Goal: Information Seeking & Learning: Learn about a topic

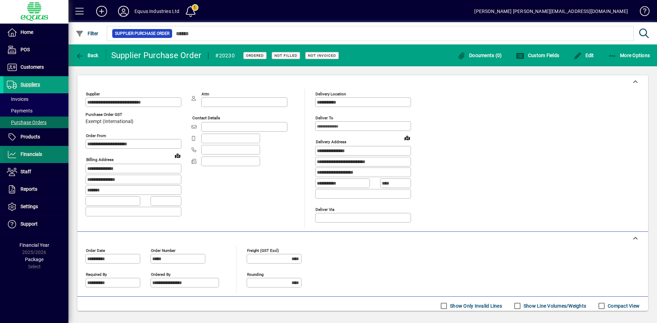
click at [33, 155] on span "Financials" at bounding box center [32, 154] width 22 height 5
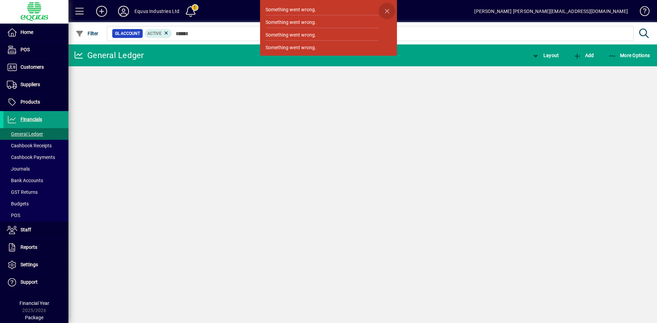
click at [388, 12] on span "button" at bounding box center [387, 11] width 16 height 16
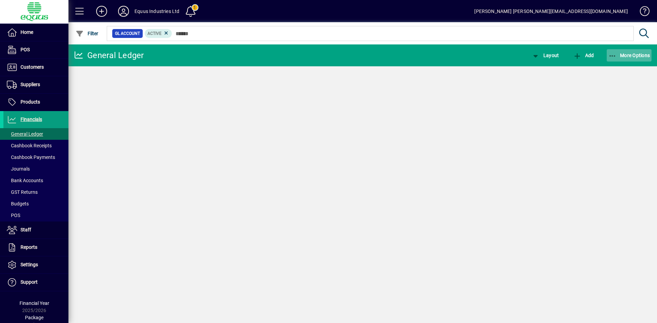
click at [628, 57] on span "More Options" at bounding box center [629, 55] width 42 height 5
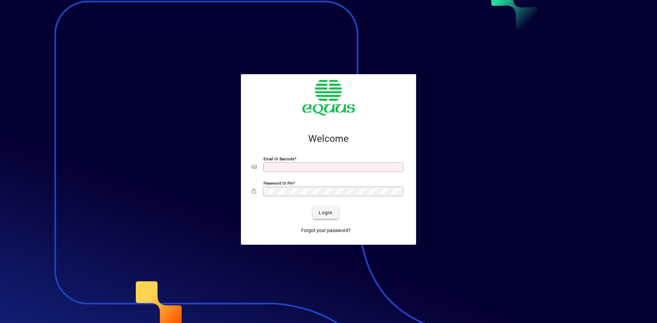
type input "**********"
click at [327, 214] on span "Login" at bounding box center [325, 212] width 14 height 7
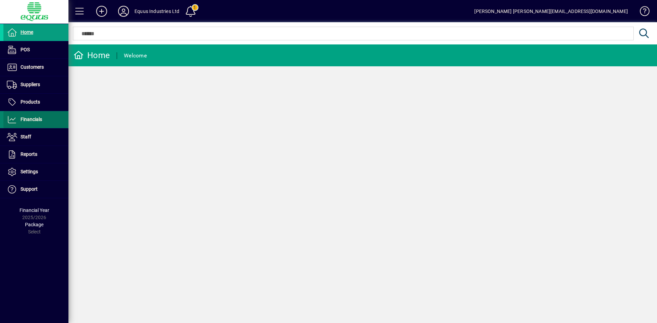
click at [39, 121] on span "Financials" at bounding box center [32, 119] width 22 height 5
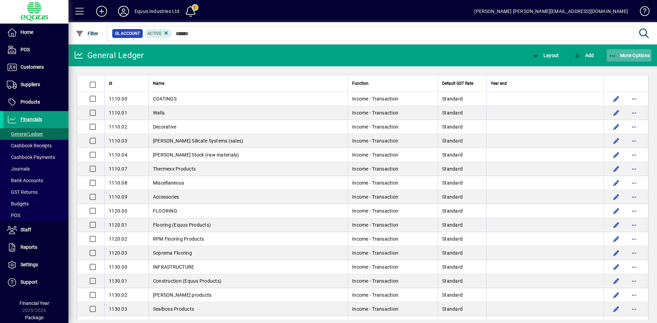
click at [627, 56] on span "More Options" at bounding box center [629, 55] width 42 height 5
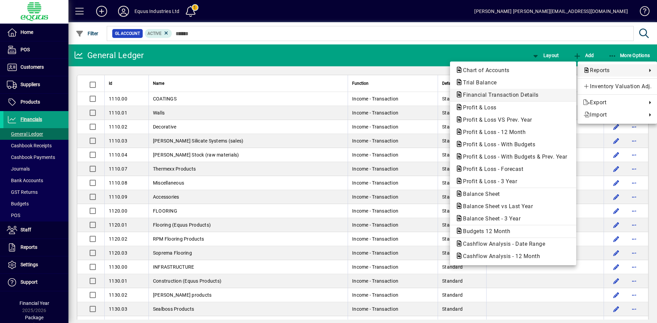
click at [509, 96] on span "Financial Transaction Details" at bounding box center [498, 95] width 87 height 6
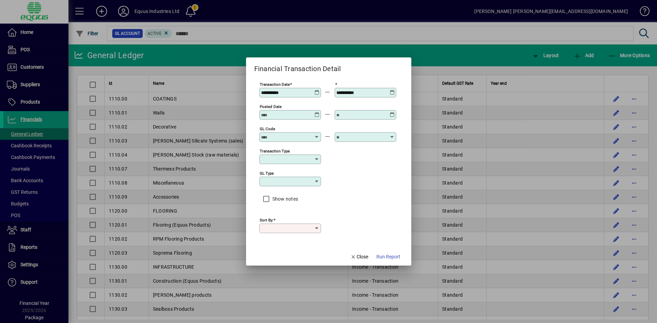
type input "****"
click at [318, 90] on icon at bounding box center [316, 90] width 5 height 0
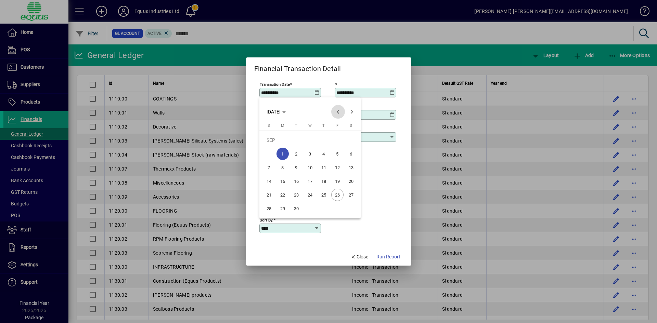
click at [338, 111] on span "Previous month" at bounding box center [338, 112] width 14 height 14
click at [338, 110] on span "Previous month" at bounding box center [338, 112] width 14 height 14
click at [338, 109] on span "Previous month" at bounding box center [338, 112] width 14 height 14
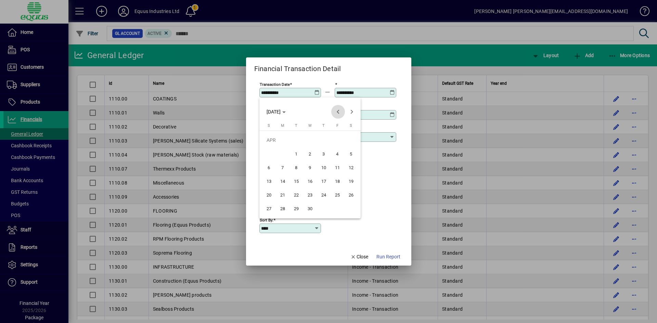
click at [338, 109] on span "Previous month" at bounding box center [338, 112] width 14 height 14
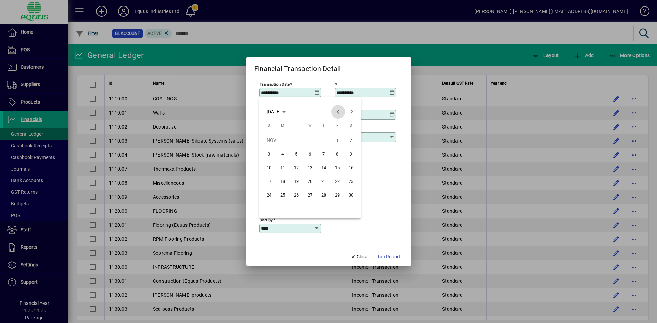
click at [338, 109] on span "Previous month" at bounding box center [338, 112] width 14 height 14
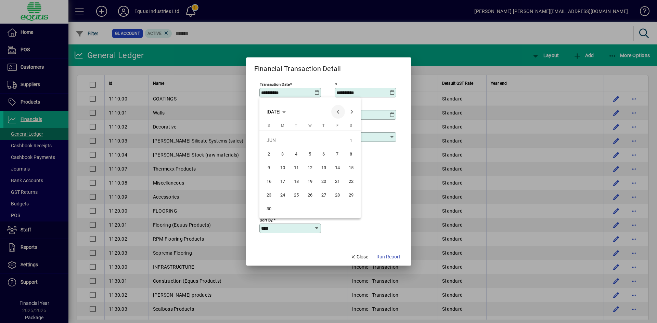
click at [338, 109] on span "Previous month" at bounding box center [338, 112] width 14 height 14
click at [285, 152] on span "1" at bounding box center [282, 154] width 12 height 12
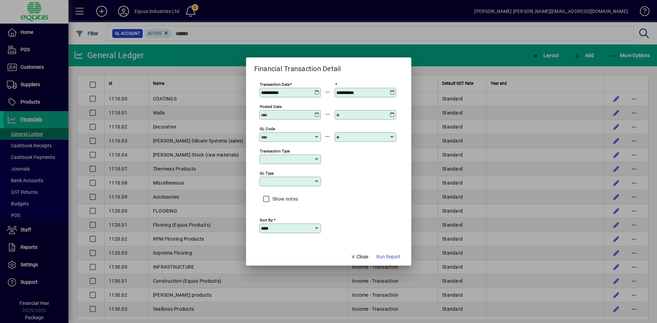
type input "**********"
click at [391, 90] on icon at bounding box center [392, 90] width 5 height 0
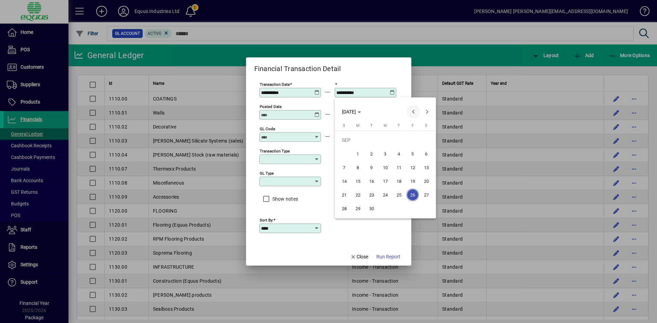
click at [416, 112] on span "Previous month" at bounding box center [413, 112] width 14 height 14
click at [415, 112] on span "Previous month" at bounding box center [413, 112] width 14 height 14
click at [414, 112] on span "Previous month" at bounding box center [413, 112] width 14 height 14
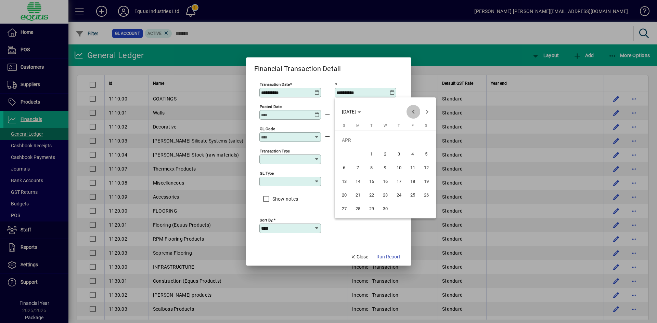
click at [414, 112] on span "Previous month" at bounding box center [413, 112] width 14 height 14
click at [414, 111] on span "Previous month" at bounding box center [413, 112] width 14 height 14
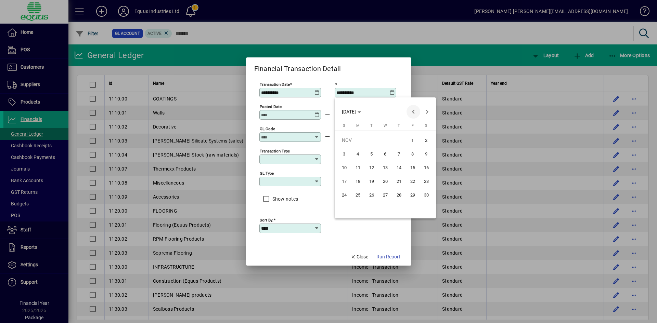
click at [413, 111] on span "Previous month" at bounding box center [413, 112] width 14 height 14
click at [412, 111] on span "Previous month" at bounding box center [413, 112] width 14 height 14
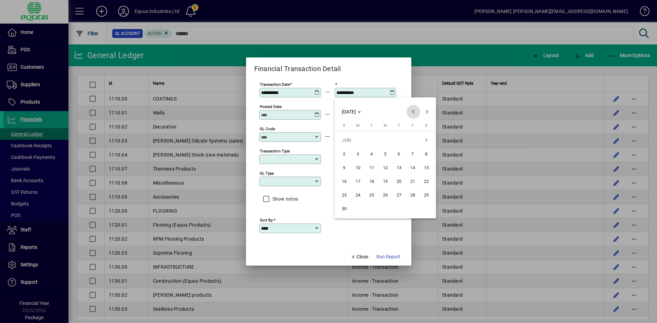
click at [412, 111] on span "Previous month" at bounding box center [413, 112] width 14 height 14
click at [411, 111] on span "Previous month" at bounding box center [413, 112] width 14 height 14
click at [370, 209] on span "30" at bounding box center [371, 208] width 12 height 12
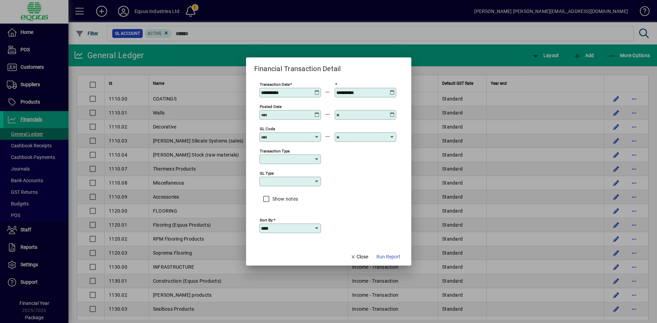
type input "**********"
click at [303, 137] on input "GL code" at bounding box center [286, 136] width 50 height 5
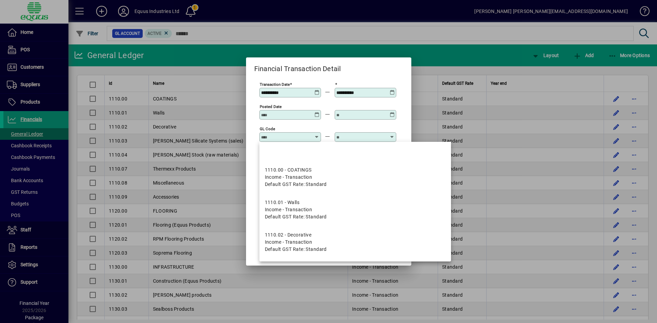
click at [301, 135] on input "GL code" at bounding box center [286, 136] width 50 height 5
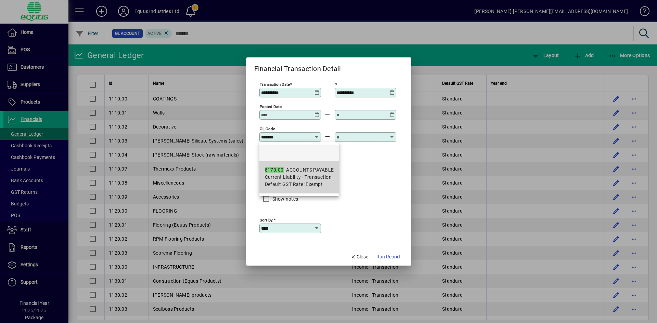
click at [299, 169] on div "8170.00 - ACCOUNTS PAYABLE" at bounding box center [299, 170] width 69 height 7
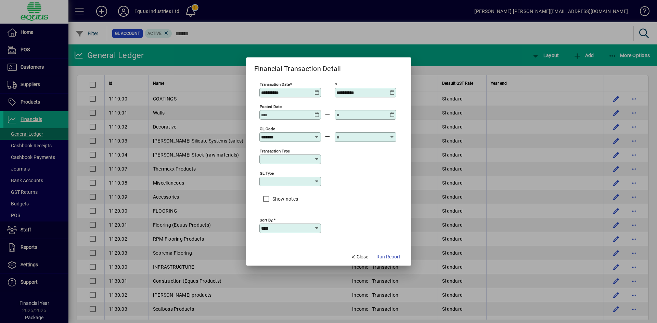
type input "**********"
click at [340, 137] on input "text" at bounding box center [361, 136] width 50 height 5
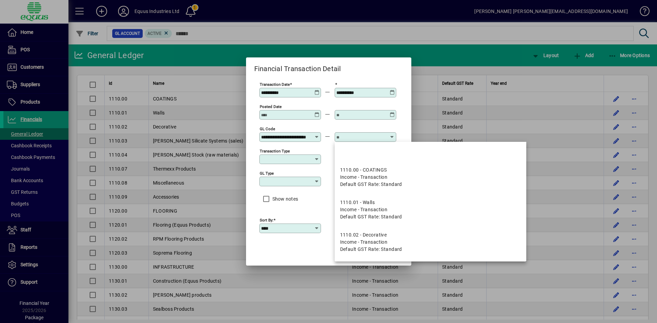
scroll to position [0, 0]
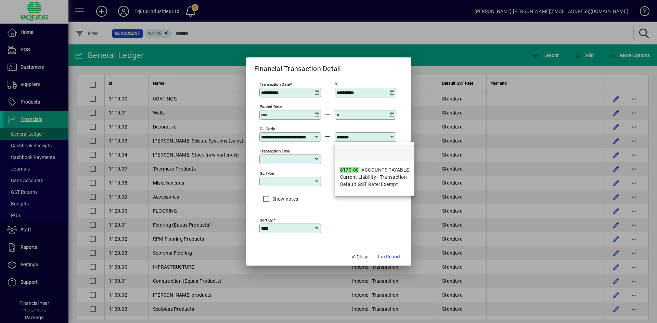
click at [376, 177] on span "Current Liability - Transaction" at bounding box center [373, 177] width 67 height 7
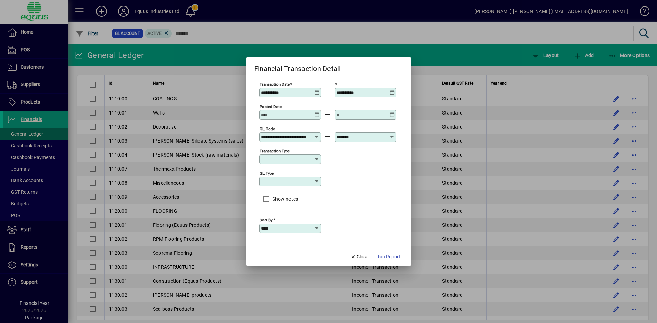
type input "**********"
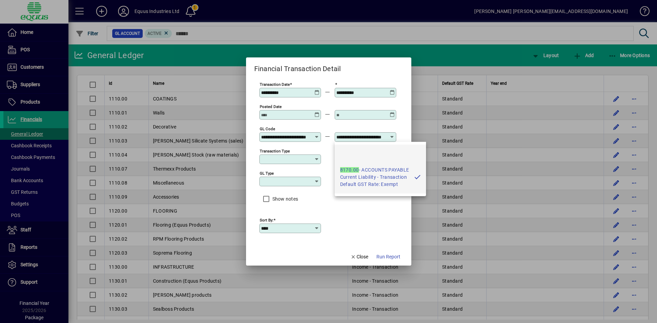
scroll to position [0, 19]
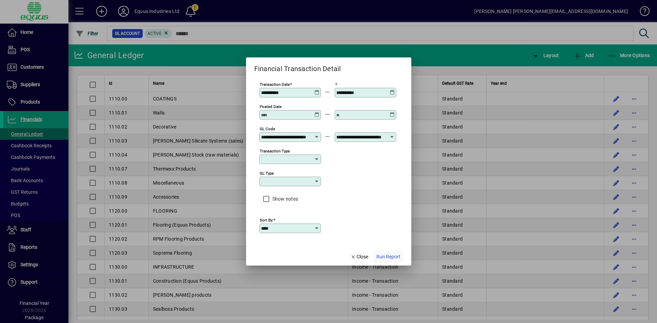
click at [381, 258] on span "Run Report" at bounding box center [388, 256] width 24 height 7
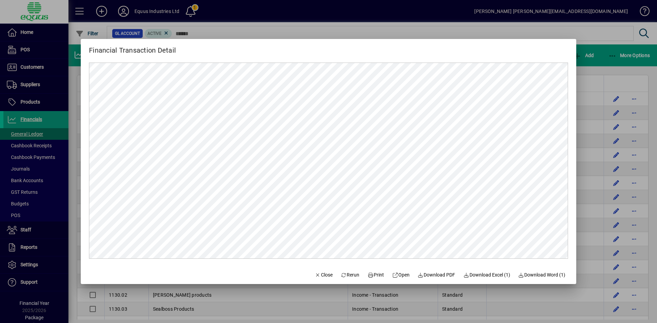
scroll to position [0, 0]
click at [318, 276] on span "Close" at bounding box center [324, 275] width 18 height 7
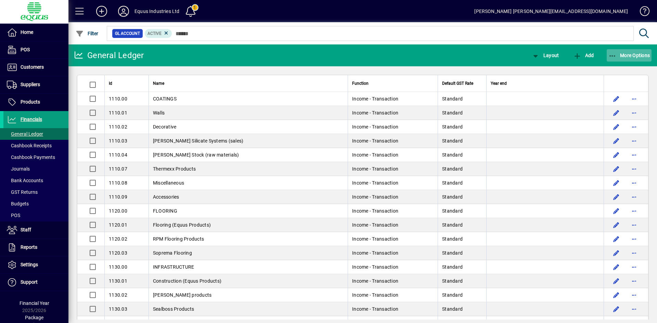
click at [629, 58] on span "button" at bounding box center [628, 55] width 45 height 16
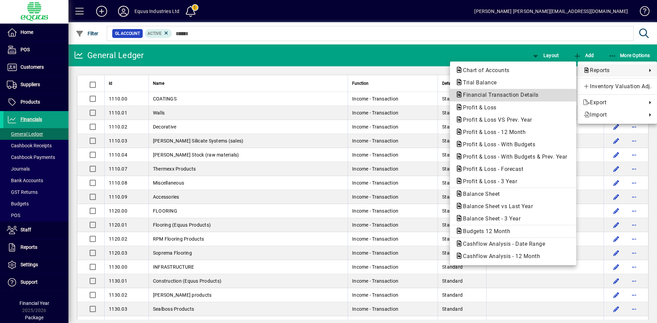
click at [493, 93] on span "Financial Transaction Details" at bounding box center [498, 95] width 87 height 6
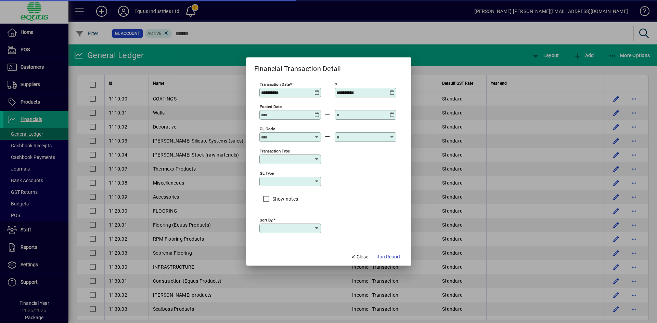
type input "****"
click at [315, 90] on icon at bounding box center [316, 90] width 5 height 0
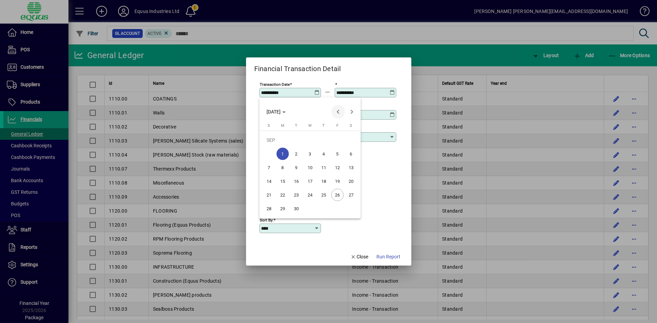
click at [337, 112] on span "Previous month" at bounding box center [338, 112] width 14 height 14
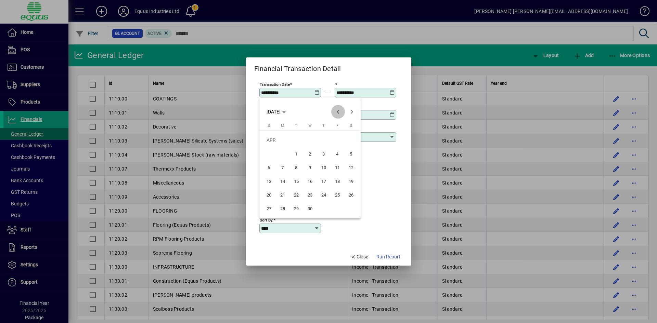
click at [337, 112] on span "Previous month" at bounding box center [338, 112] width 14 height 14
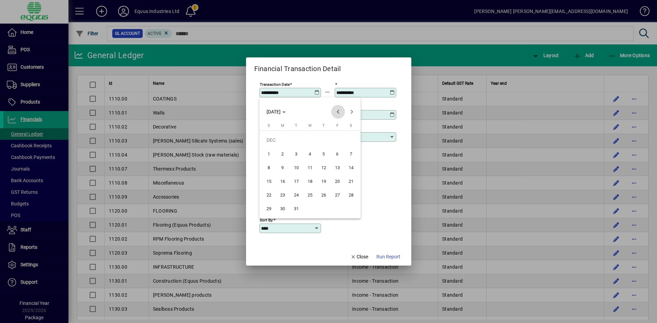
click at [337, 112] on span "Previous month" at bounding box center [338, 112] width 14 height 14
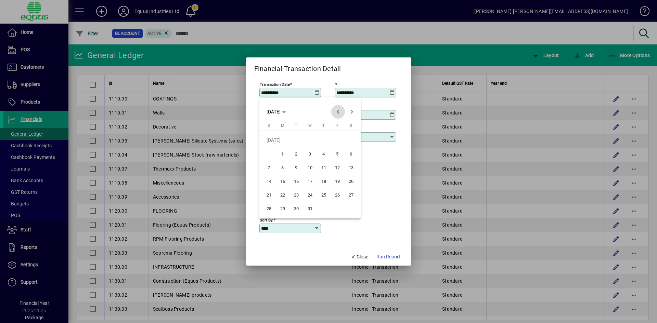
click at [337, 112] on span "Previous month" at bounding box center [338, 112] width 14 height 14
click at [336, 139] on span "1" at bounding box center [337, 140] width 12 height 12
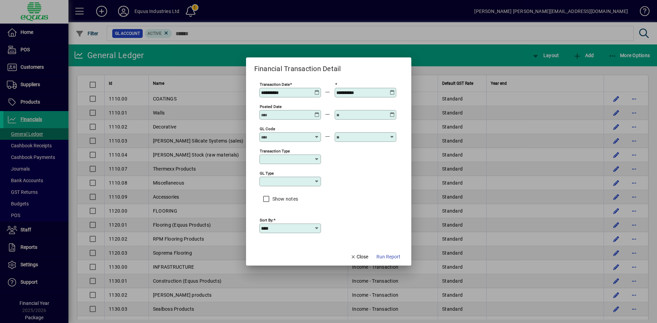
type input "**********"
click at [391, 90] on icon at bounding box center [392, 90] width 5 height 0
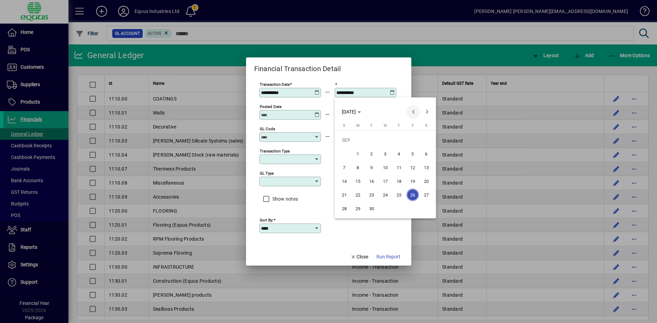
click at [414, 112] on span "Previous month" at bounding box center [413, 112] width 14 height 14
click at [413, 112] on span "Previous month" at bounding box center [413, 112] width 14 height 14
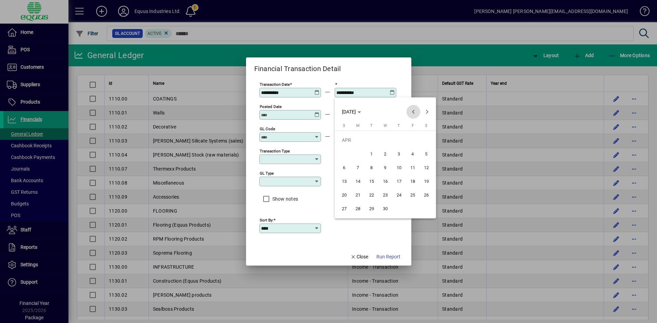
click at [413, 112] on span "Previous month" at bounding box center [413, 112] width 14 height 14
click at [413, 111] on span "Previous month" at bounding box center [413, 112] width 14 height 14
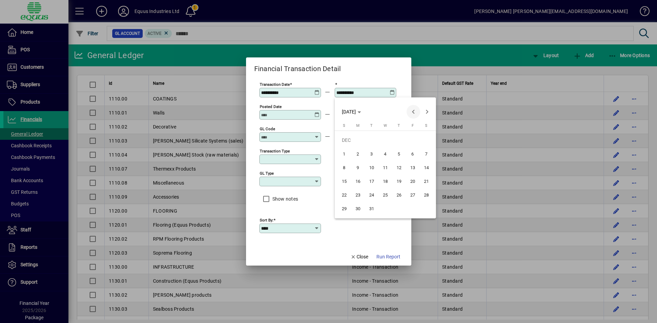
click at [413, 111] on span "Previous month" at bounding box center [413, 112] width 14 height 14
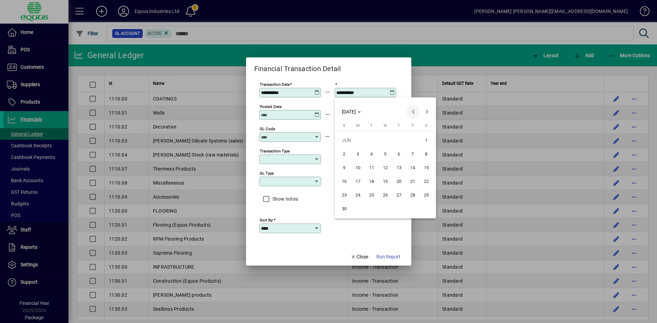
click at [413, 111] on span "Previous month" at bounding box center [413, 112] width 14 height 14
click at [414, 110] on span "Previous month" at bounding box center [413, 112] width 14 height 14
click at [345, 212] on span "31" at bounding box center [344, 208] width 12 height 12
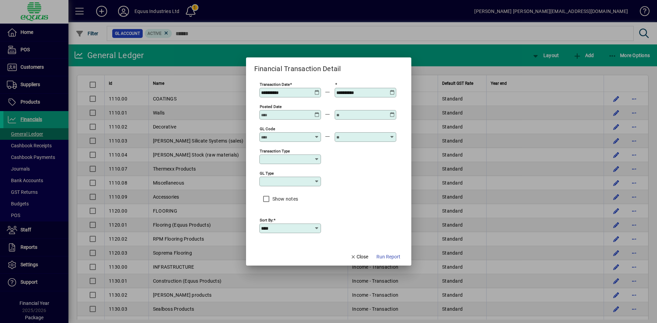
type input "**********"
click at [284, 137] on input "GL code" at bounding box center [286, 136] width 50 height 5
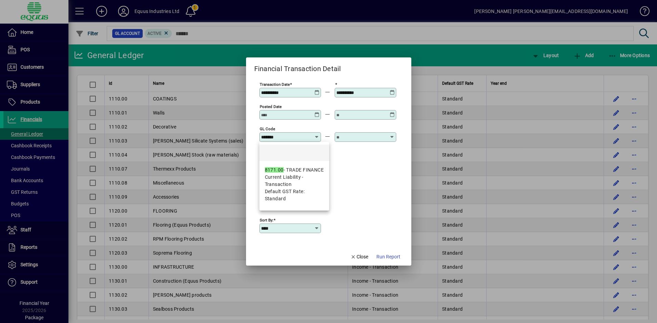
click at [282, 174] on span "Current Liability - Transaction" at bounding box center [294, 181] width 59 height 14
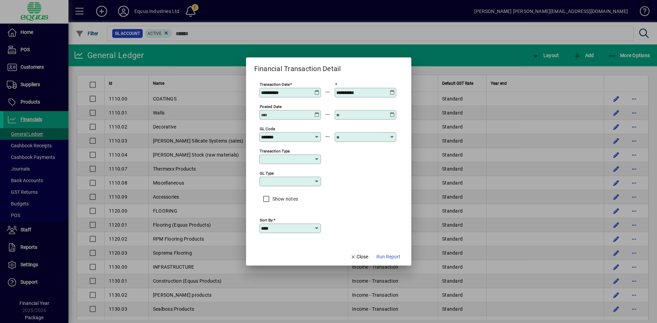
type input "**********"
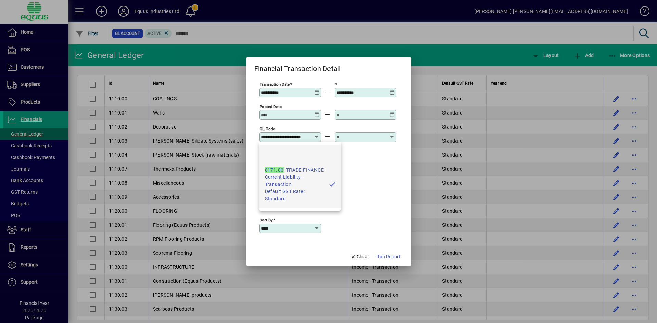
scroll to position [0, 9]
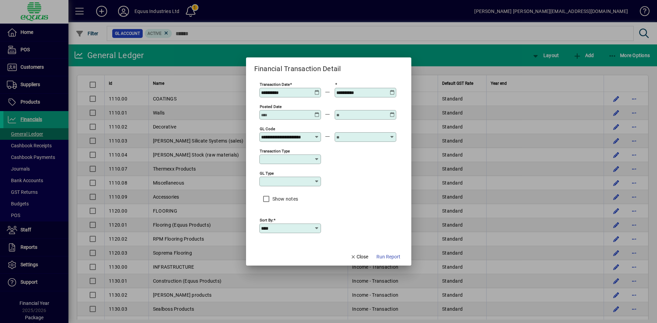
click at [347, 136] on input "text" at bounding box center [361, 136] width 50 height 5
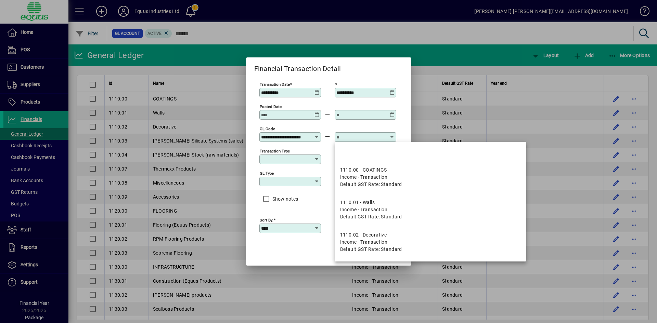
scroll to position [0, 0]
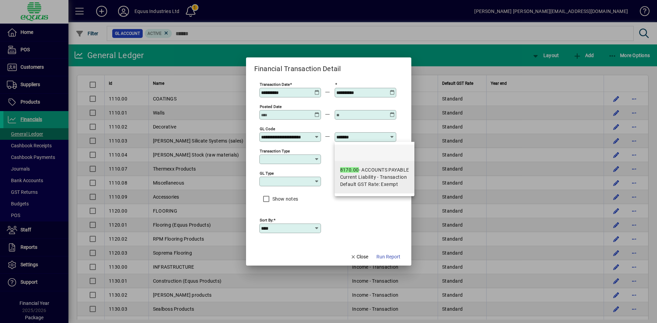
click at [365, 173] on div "8170.00 - ACCOUNTS PAYABLE" at bounding box center [374, 170] width 69 height 7
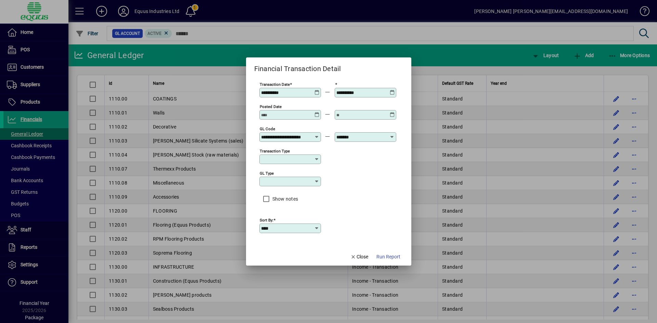
type input "**********"
click at [388, 257] on span "Run Report" at bounding box center [388, 256] width 24 height 7
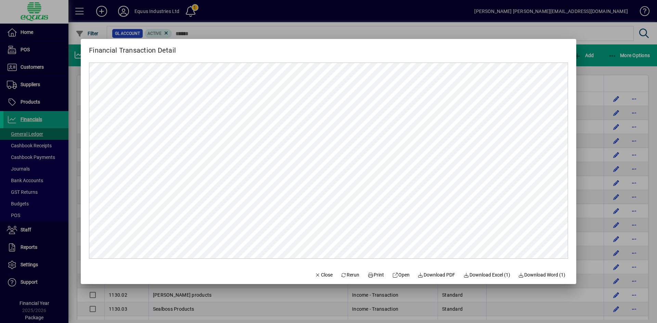
scroll to position [0, 0]
click at [317, 278] on span "Close" at bounding box center [324, 275] width 18 height 7
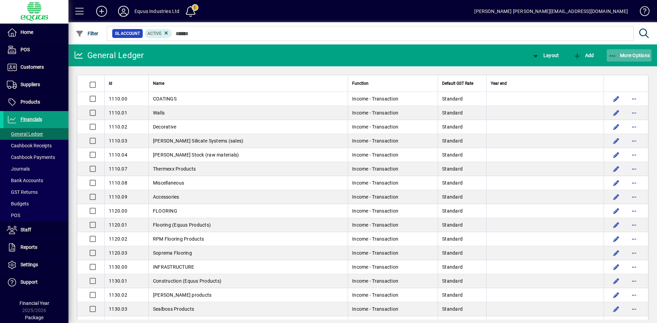
click at [624, 55] on span "More Options" at bounding box center [629, 55] width 42 height 5
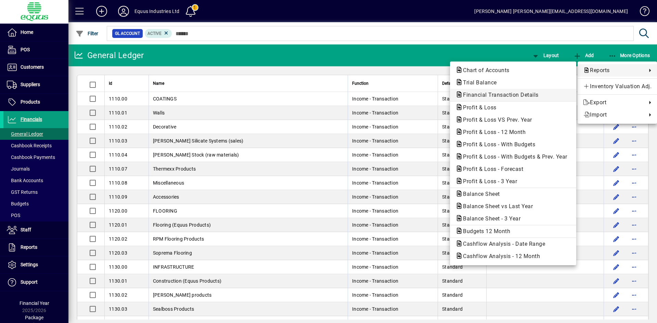
click at [488, 94] on span "Financial Transaction Details" at bounding box center [498, 95] width 87 height 6
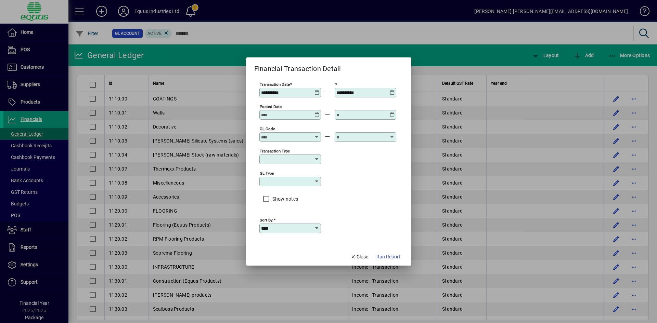
click at [318, 90] on icon at bounding box center [316, 90] width 5 height 0
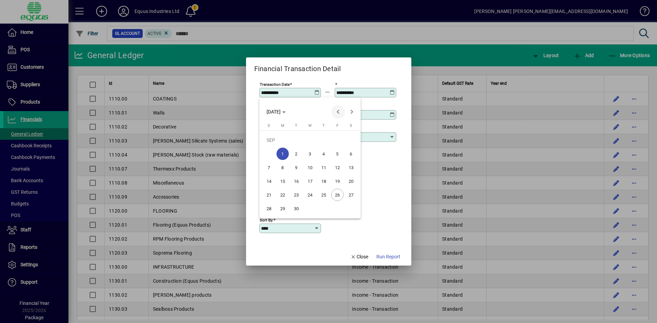
click at [338, 112] on span "Previous month" at bounding box center [338, 112] width 14 height 14
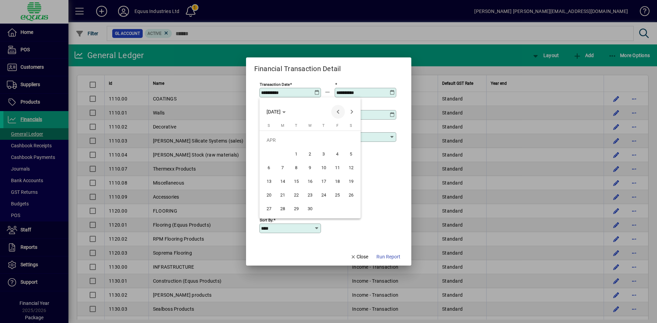
click at [338, 112] on span "Previous month" at bounding box center [338, 112] width 14 height 14
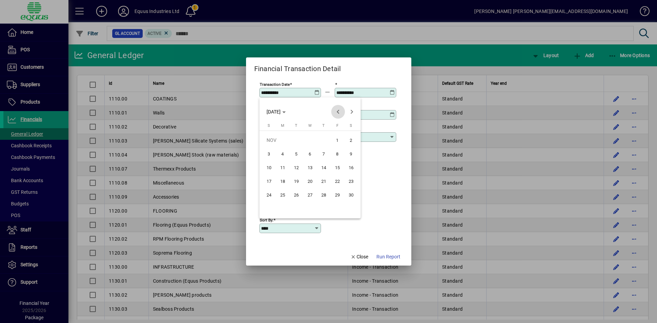
click at [338, 112] on span "Previous month" at bounding box center [338, 112] width 14 height 14
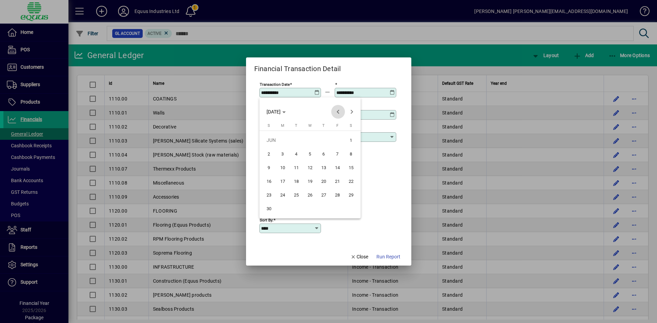
click at [338, 112] on span "Previous month" at bounding box center [338, 112] width 14 height 14
click at [337, 140] on span "1" at bounding box center [337, 140] width 12 height 12
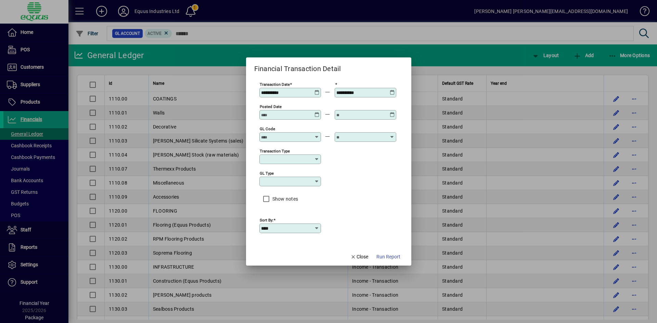
type input "**********"
click at [392, 90] on icon at bounding box center [392, 90] width 5 height 0
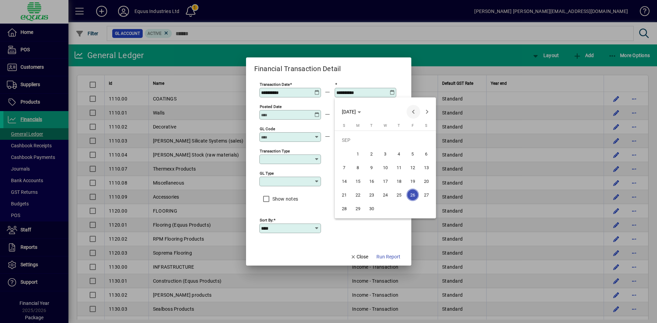
click at [414, 112] on span "Previous month" at bounding box center [413, 112] width 14 height 14
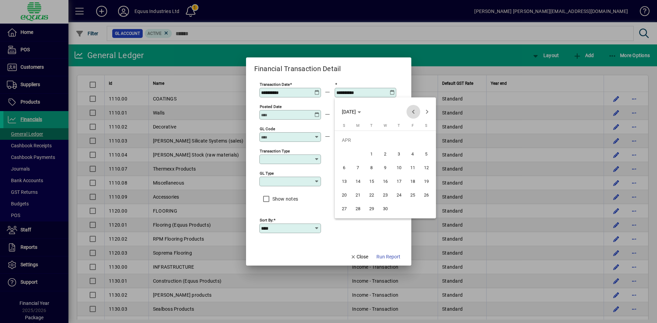
click at [414, 112] on span "Previous month" at bounding box center [413, 112] width 14 height 14
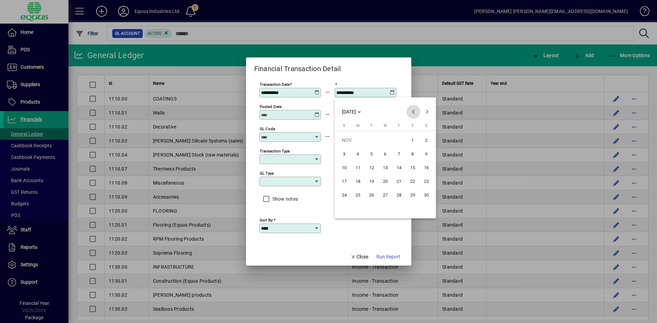
click at [414, 112] on span "Previous month" at bounding box center [413, 112] width 14 height 14
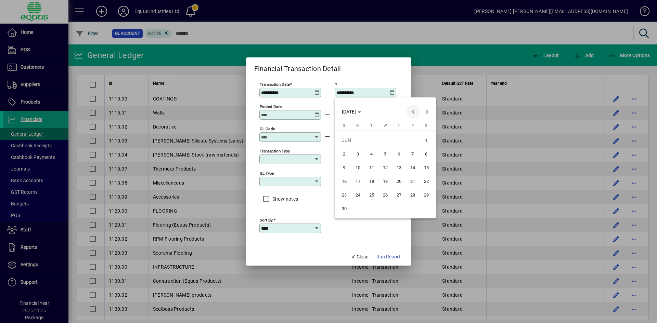
click at [414, 112] on span "Previous month" at bounding box center [413, 112] width 14 height 14
click at [345, 210] on span "31" at bounding box center [344, 208] width 12 height 12
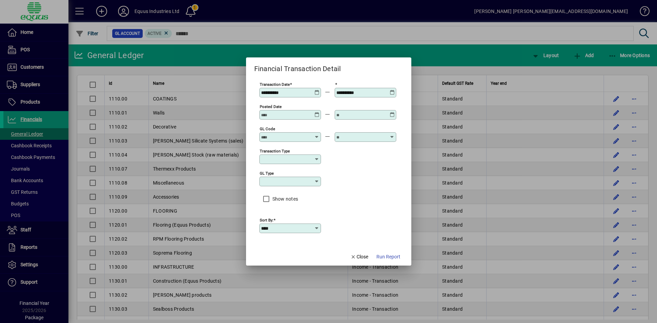
type input "**********"
click at [273, 134] on div "GL code" at bounding box center [290, 137] width 62 height 10
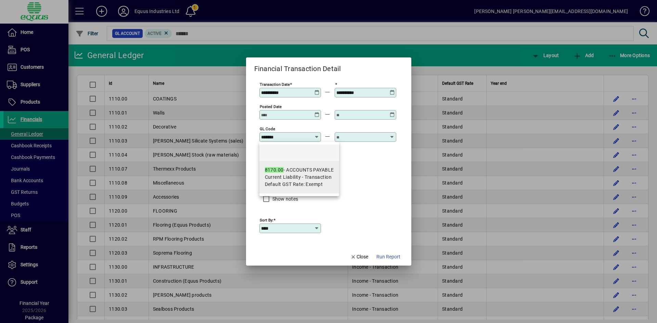
click at [295, 170] on div "8170.00 - ACCOUNTS PAYABLE" at bounding box center [299, 170] width 69 height 7
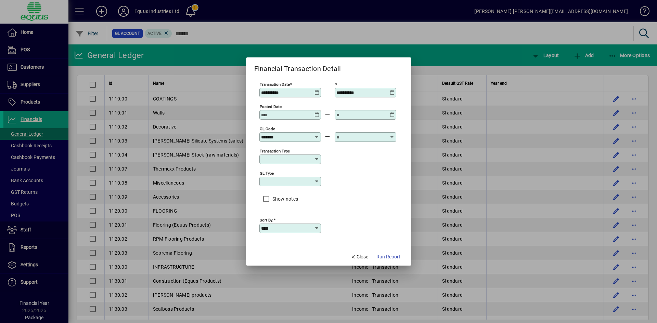
type input "**********"
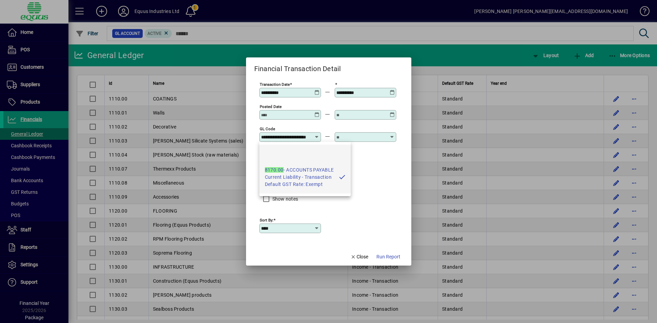
scroll to position [0, 19]
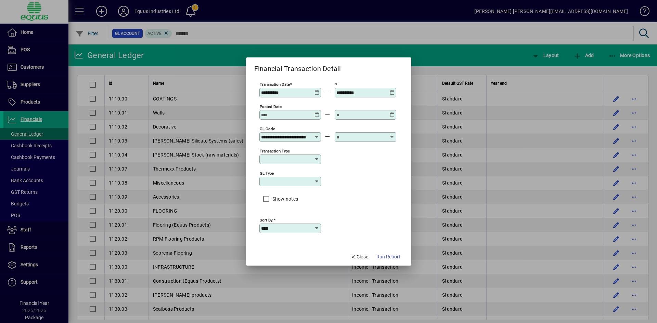
click at [347, 134] on input "text" at bounding box center [361, 136] width 50 height 5
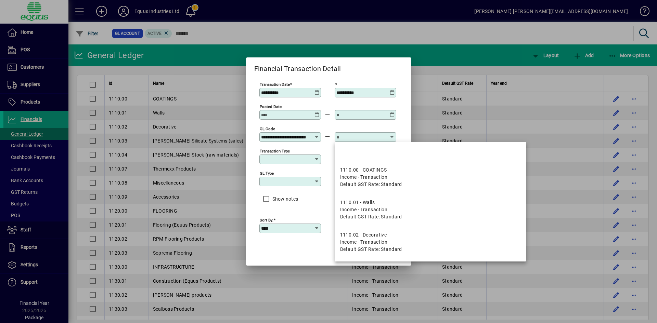
scroll to position [0, 0]
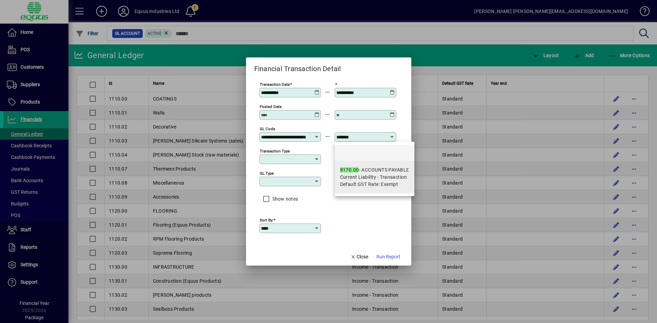
click at [366, 169] on div "8170.00 - ACCOUNTS PAYABLE" at bounding box center [374, 170] width 69 height 7
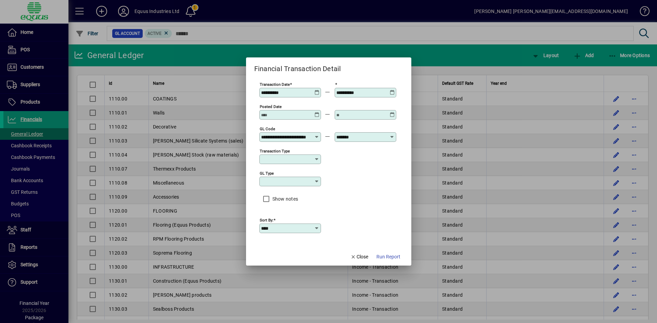
type input "**********"
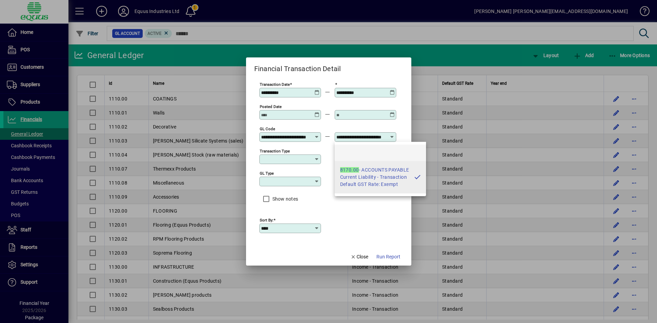
scroll to position [0, 19]
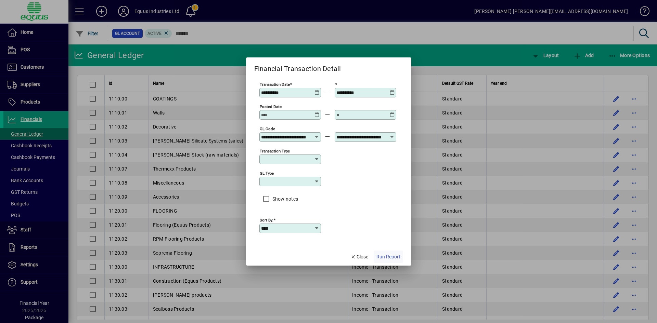
click at [387, 257] on span "Run Report" at bounding box center [388, 256] width 24 height 7
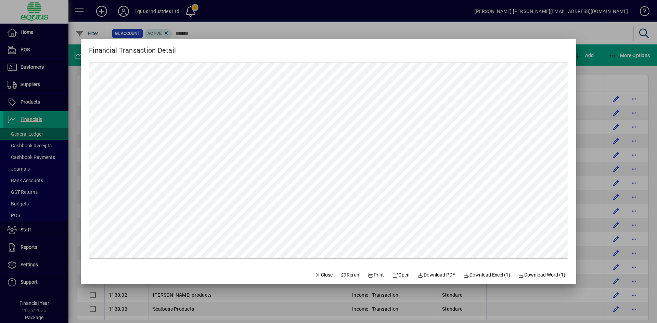
scroll to position [0, 0]
click at [31, 87] on div at bounding box center [328, 161] width 657 height 323
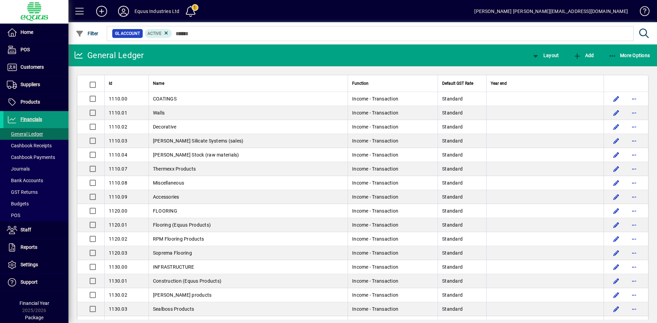
click at [32, 117] on span "Financials" at bounding box center [32, 119] width 22 height 5
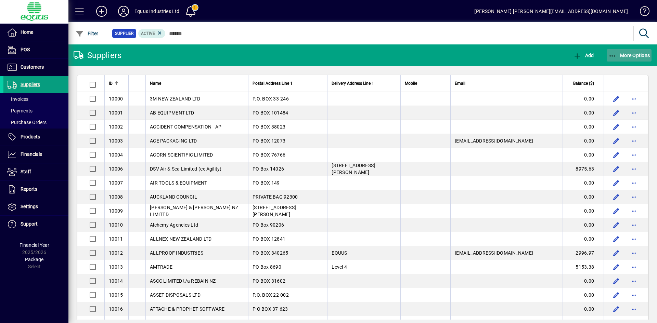
click at [636, 55] on span "More Options" at bounding box center [629, 55] width 42 height 5
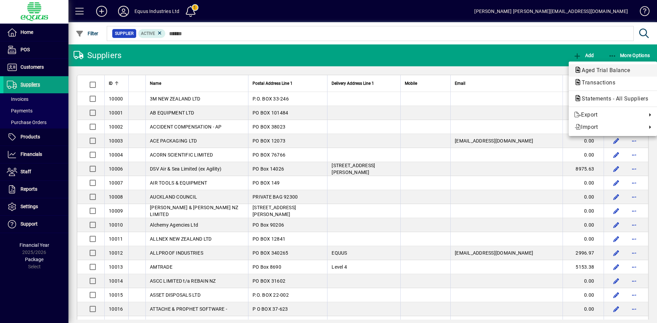
click at [608, 73] on span "Aged Trial Balance" at bounding box center [603, 70] width 59 height 6
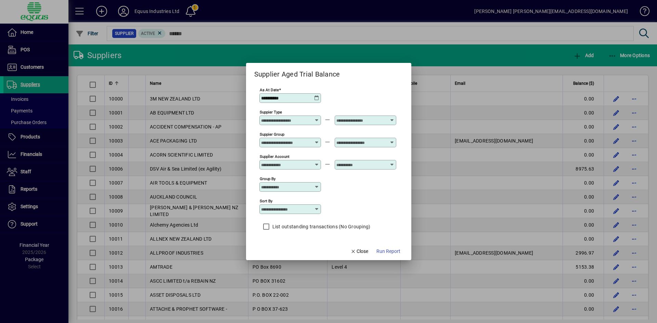
click at [317, 96] on icon at bounding box center [316, 97] width 5 height 5
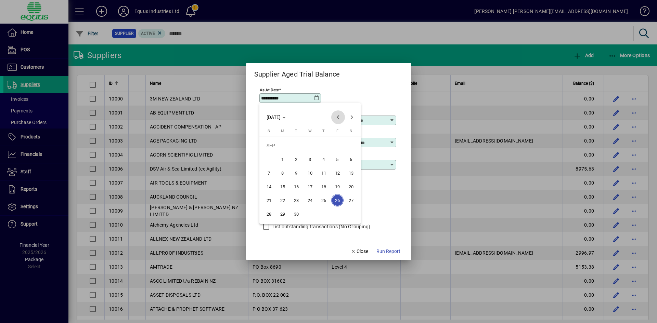
click at [340, 116] on span "Previous month" at bounding box center [338, 117] width 14 height 14
click at [341, 116] on span "Previous month" at bounding box center [338, 117] width 14 height 14
click at [340, 115] on span "Previous month" at bounding box center [338, 117] width 14 height 14
click at [339, 115] on span "Previous month" at bounding box center [338, 117] width 14 height 14
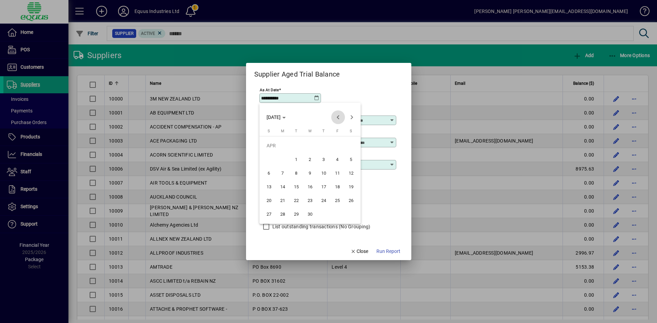
click at [338, 115] on span "Previous month" at bounding box center [338, 117] width 14 height 14
click at [333, 114] on span "Previous month" at bounding box center [338, 117] width 14 height 14
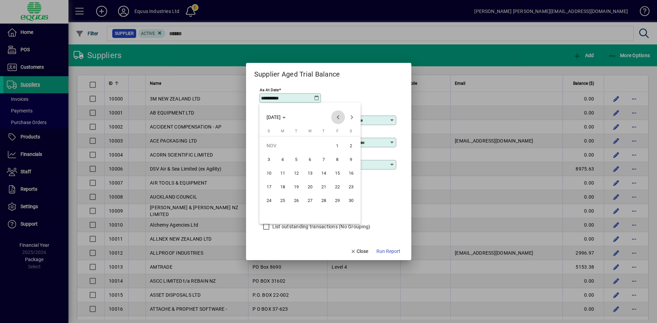
click at [333, 114] on span "Previous month" at bounding box center [338, 117] width 14 height 14
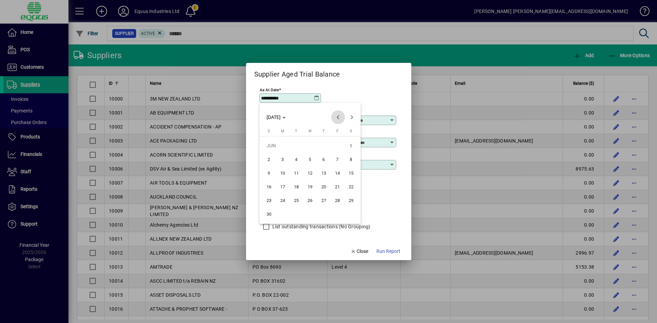
click at [333, 114] on span "Previous month" at bounding box center [338, 117] width 14 height 14
click at [332, 115] on span "Previous month" at bounding box center [338, 117] width 14 height 14
click at [272, 219] on span "31" at bounding box center [269, 214] width 12 height 12
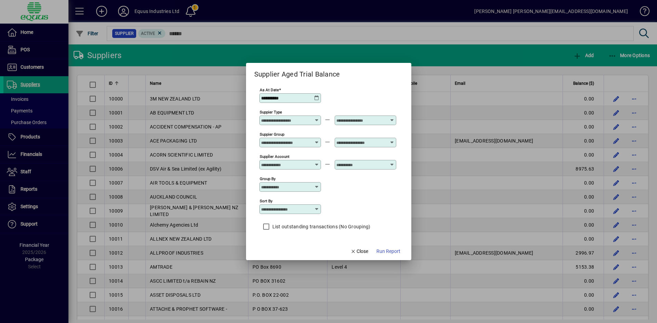
type input "**********"
click at [381, 253] on span "Run Report" at bounding box center [388, 251] width 24 height 7
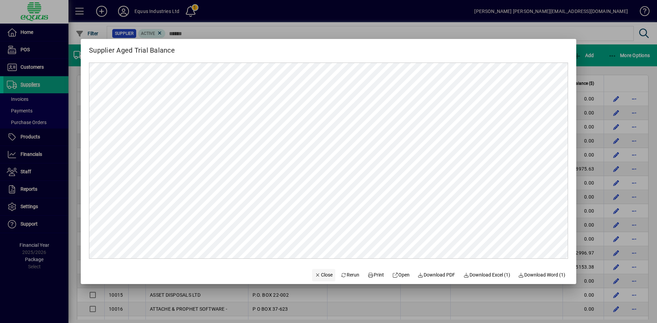
click at [315, 279] on span "button" at bounding box center [323, 275] width 23 height 16
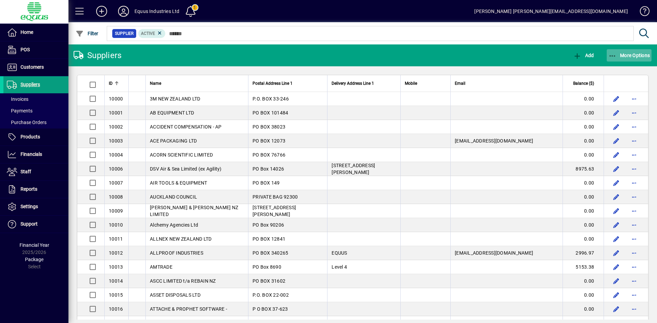
click at [631, 55] on span "More Options" at bounding box center [629, 55] width 42 height 5
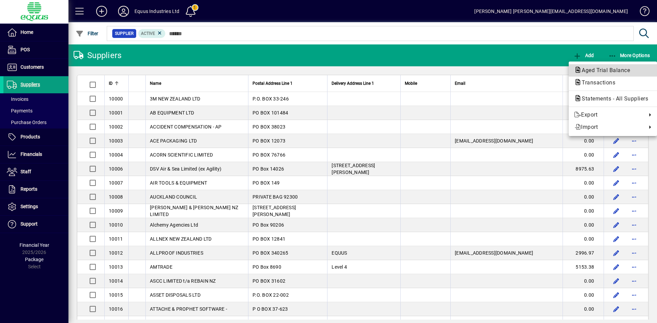
click at [619, 70] on span "Aged Trial Balance" at bounding box center [603, 70] width 59 height 6
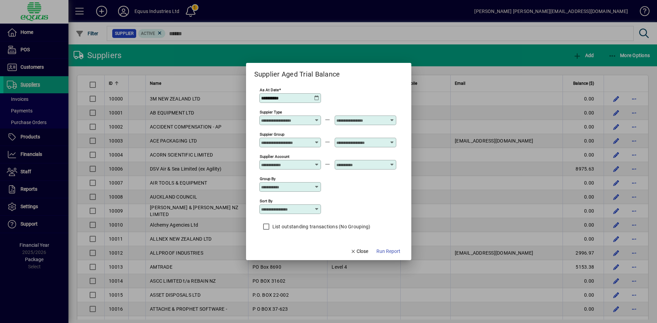
click at [318, 97] on icon at bounding box center [316, 97] width 5 height 5
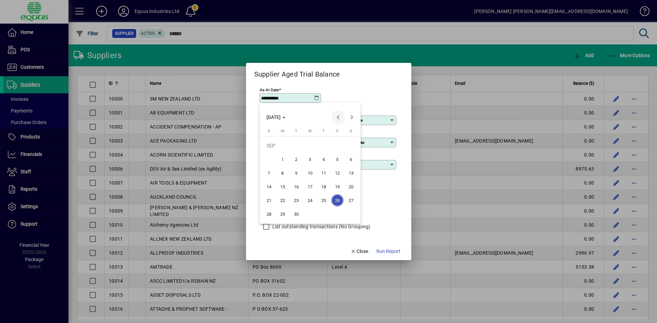
click at [338, 118] on span "Previous month" at bounding box center [338, 117] width 14 height 14
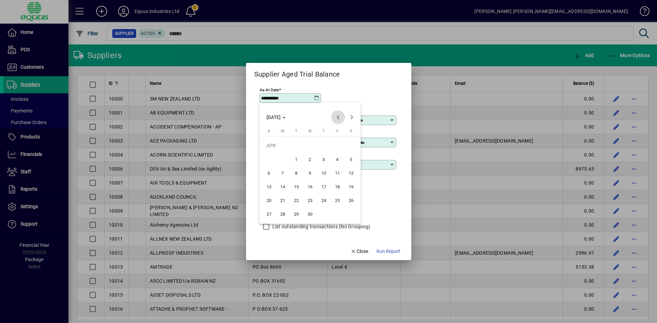
click at [338, 118] on span "Previous month" at bounding box center [338, 117] width 14 height 14
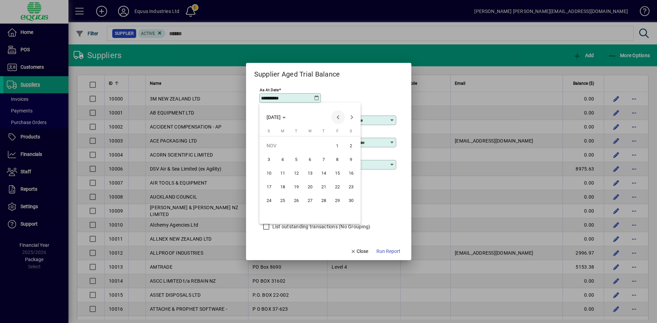
click at [338, 118] on span "Previous month" at bounding box center [338, 117] width 14 height 14
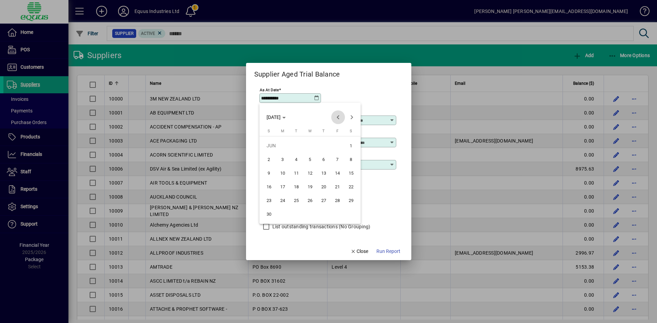
click at [338, 118] on span "Previous month" at bounding box center [338, 117] width 14 height 14
click at [266, 215] on span "31" at bounding box center [269, 214] width 12 height 12
type input "**********"
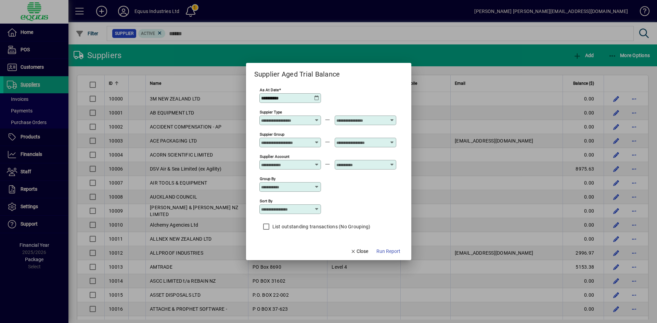
click at [317, 187] on icon at bounding box center [316, 186] width 5 height 5
click at [352, 189] on div "Group by" at bounding box center [327, 186] width 137 height 22
click at [388, 250] on span "Run Report" at bounding box center [388, 251] width 24 height 7
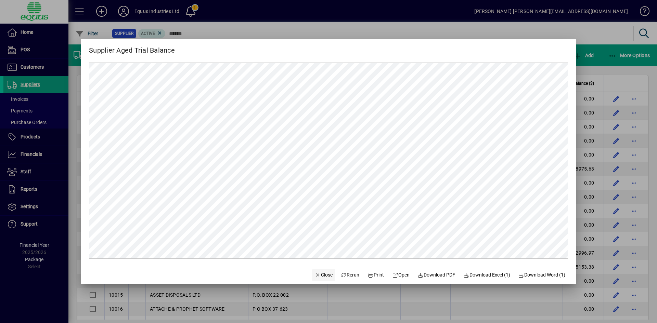
click at [319, 276] on span "Close" at bounding box center [324, 275] width 18 height 7
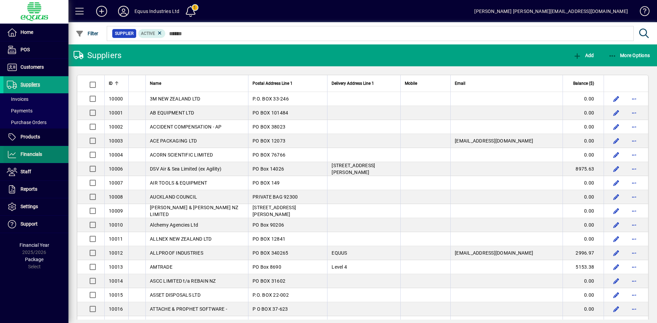
click at [38, 157] on span "Financials" at bounding box center [32, 154] width 22 height 5
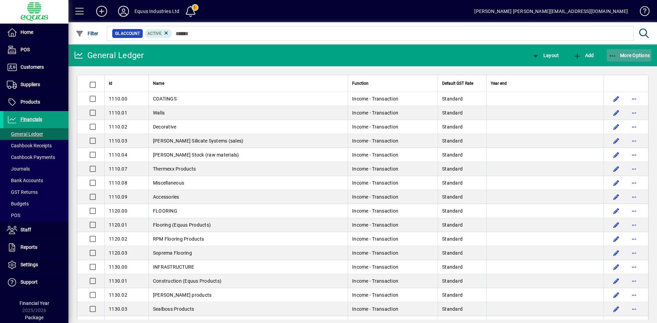
click at [623, 53] on span "More Options" at bounding box center [629, 55] width 42 height 5
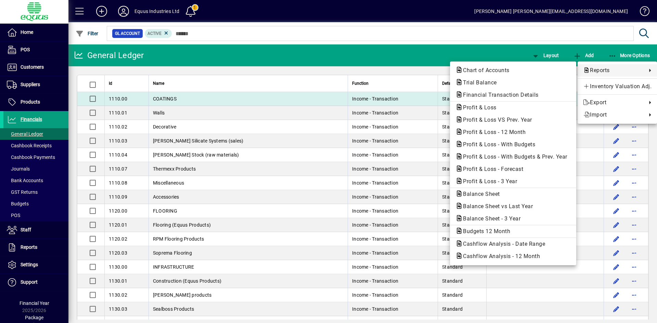
click at [525, 99] on span "Financial Transaction Details" at bounding box center [512, 95] width 115 height 8
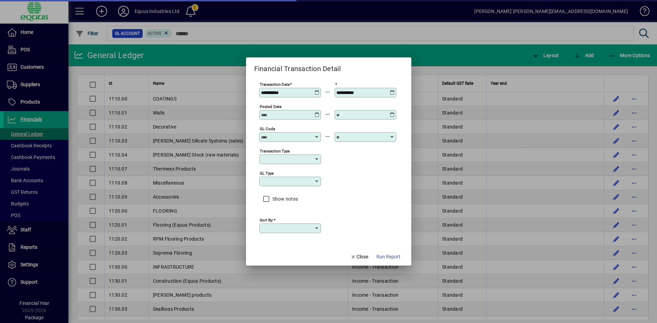
type input "****"
click at [315, 90] on icon at bounding box center [316, 90] width 5 height 0
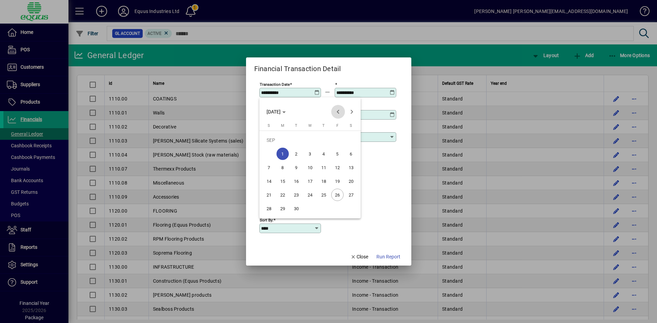
click at [337, 114] on span "Previous month" at bounding box center [338, 112] width 14 height 14
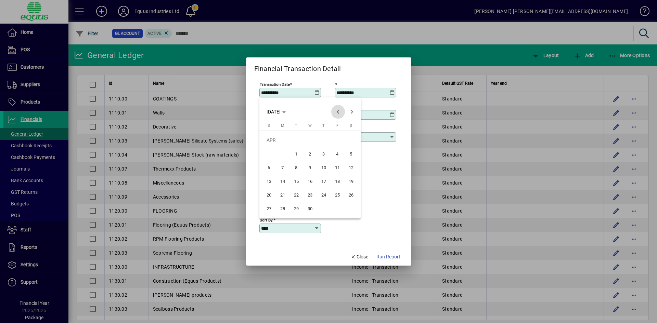
click at [337, 114] on span "Previous month" at bounding box center [338, 112] width 14 height 14
click at [338, 112] on span "Previous month" at bounding box center [338, 112] width 14 height 14
click at [338, 111] on span "Previous month" at bounding box center [338, 112] width 14 height 14
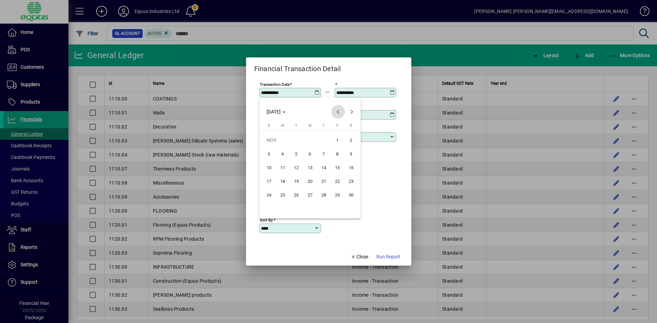
click at [338, 111] on span "Previous month" at bounding box center [338, 112] width 14 height 14
click at [337, 111] on span "Previous month" at bounding box center [338, 112] width 14 height 14
click at [338, 111] on span "Previous month" at bounding box center [338, 112] width 14 height 14
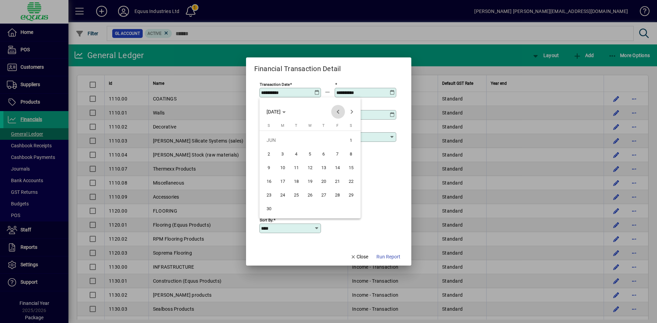
click at [338, 111] on span "Previous month" at bounding box center [338, 112] width 14 height 14
click at [339, 139] on span "1" at bounding box center [337, 140] width 12 height 12
type input "**********"
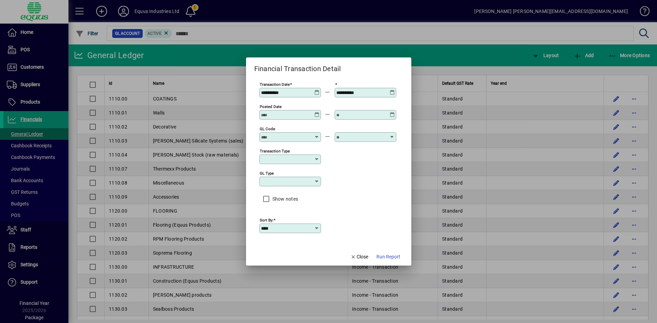
click at [393, 90] on icon at bounding box center [392, 90] width 5 height 0
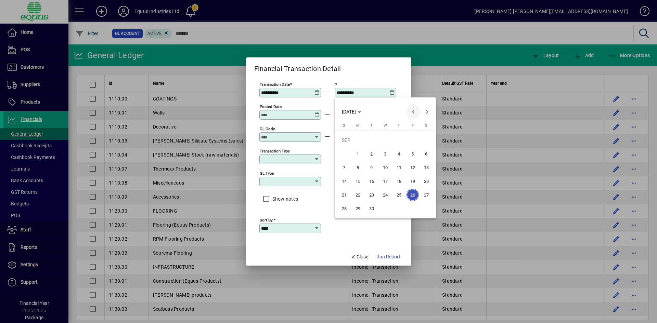
click at [412, 111] on span "Previous month" at bounding box center [413, 112] width 14 height 14
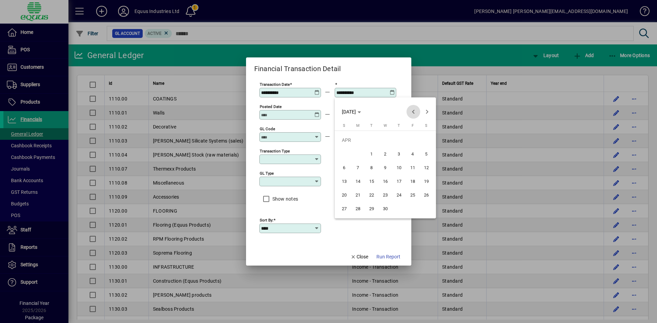
click at [412, 111] on span "Previous month" at bounding box center [413, 112] width 14 height 14
click at [412, 112] on span "Previous month" at bounding box center [413, 112] width 14 height 14
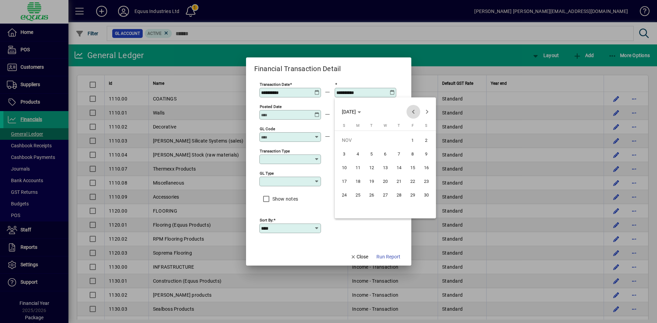
click at [412, 112] on span "Previous month" at bounding box center [413, 112] width 14 height 14
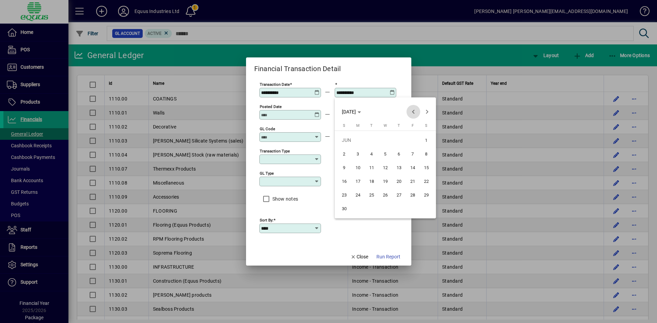
click at [412, 112] on span "Previous month" at bounding box center [413, 112] width 14 height 14
click at [427, 112] on span "Next month" at bounding box center [427, 112] width 14 height 14
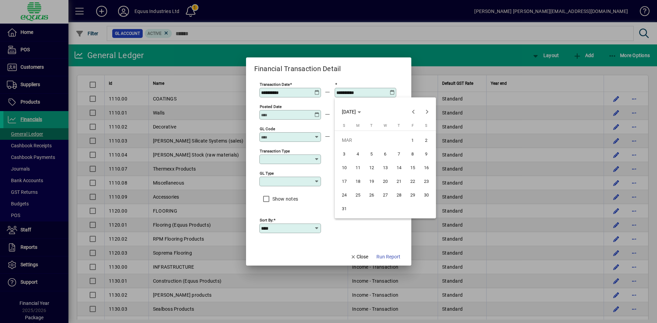
click at [343, 211] on span "31" at bounding box center [344, 208] width 12 height 12
type input "**********"
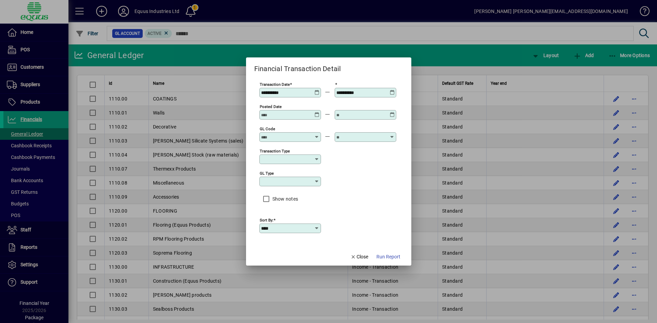
click at [287, 139] on input "GL code" at bounding box center [286, 136] width 50 height 5
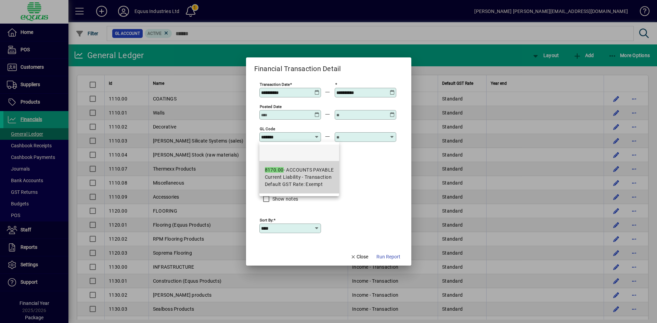
click at [295, 173] on div "8170.00 - ACCOUNTS PAYABLE" at bounding box center [299, 170] width 69 height 7
type input "**********"
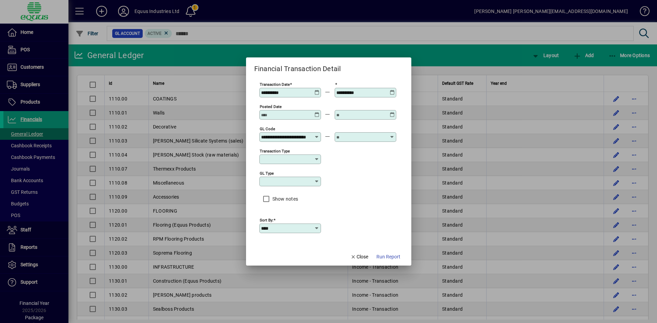
scroll to position [0, 19]
click at [346, 137] on input "text" at bounding box center [361, 136] width 50 height 5
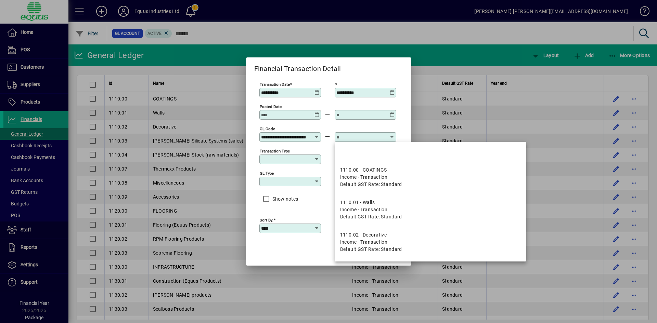
scroll to position [0, 0]
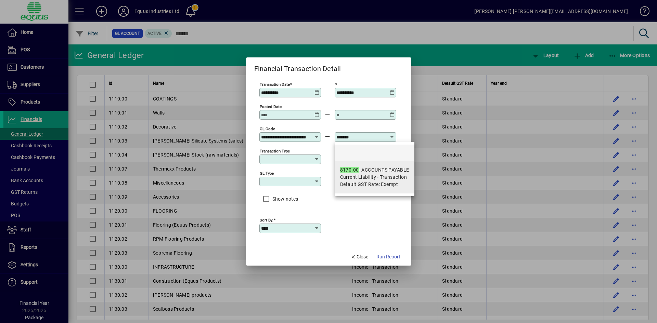
click at [381, 179] on span "Current Liability - Transaction" at bounding box center [373, 177] width 67 height 7
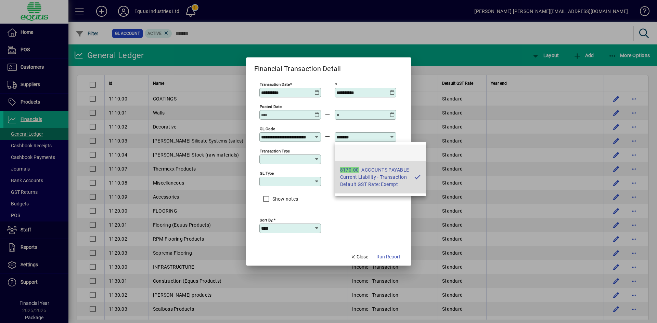
type input "**********"
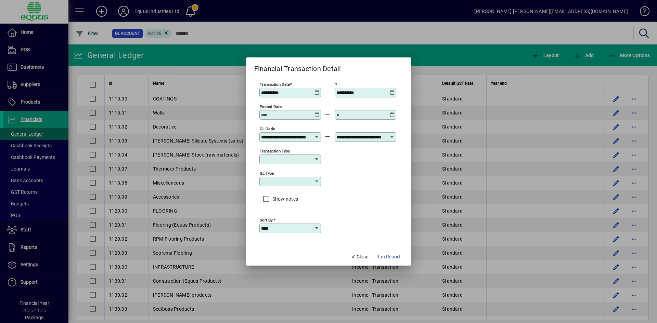
scroll to position [0, 19]
click at [380, 260] on span "Run Report" at bounding box center [388, 256] width 24 height 7
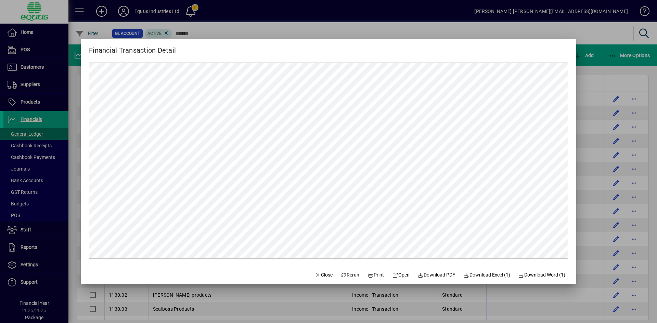
scroll to position [0, 0]
click at [322, 276] on span "Close" at bounding box center [324, 275] width 18 height 7
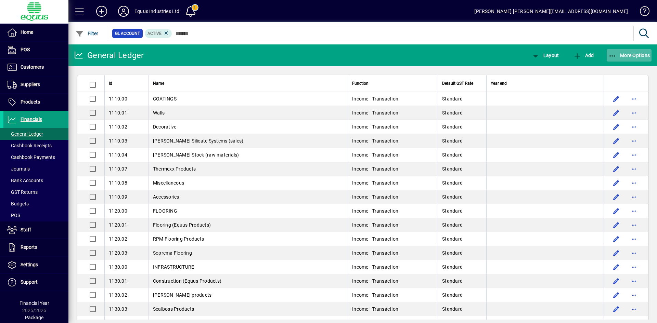
click at [636, 54] on span "More Options" at bounding box center [629, 55] width 42 height 5
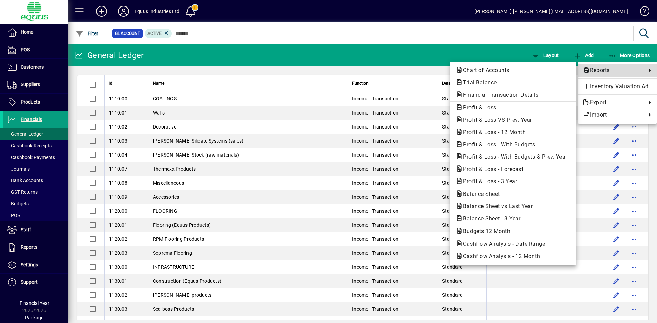
click at [604, 70] on span "Reports" at bounding box center [613, 70] width 60 height 8
click at [517, 95] on span "Financial Transaction Details" at bounding box center [498, 95] width 87 height 6
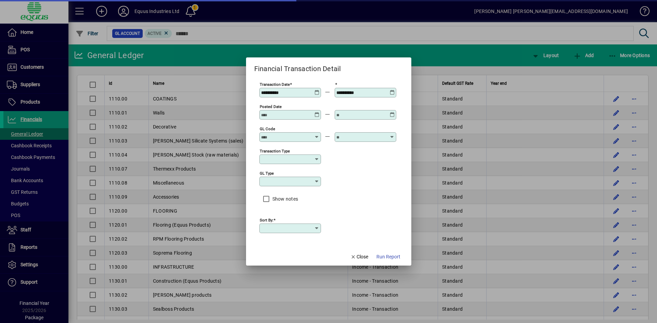
type input "****"
click at [315, 90] on icon at bounding box center [316, 90] width 5 height 0
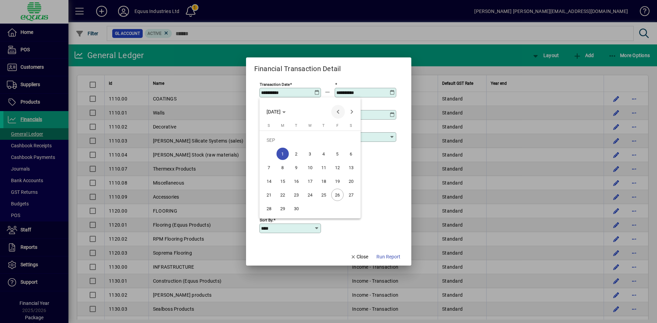
click at [338, 112] on span "Previous month" at bounding box center [338, 112] width 14 height 14
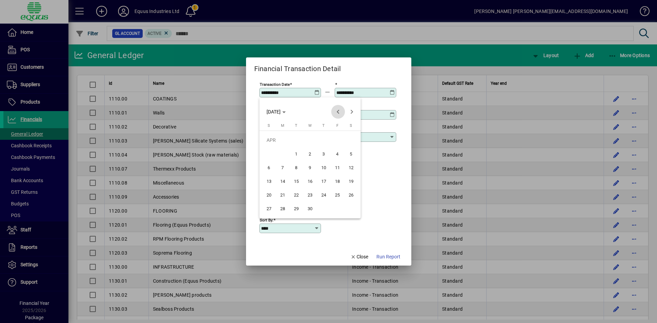
click at [338, 112] on span "Previous month" at bounding box center [338, 112] width 14 height 14
click at [352, 140] on span "1" at bounding box center [351, 140] width 12 height 12
type input "**********"
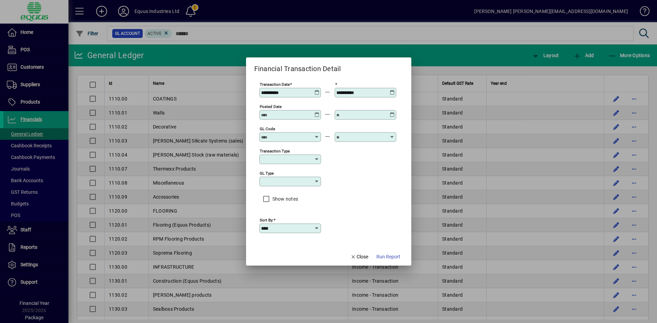
click at [394, 90] on icon at bounding box center [392, 90] width 5 height 0
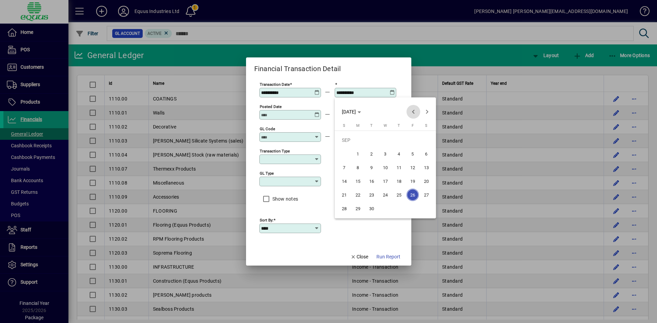
click at [415, 116] on span "Previous month" at bounding box center [413, 112] width 14 height 14
click at [414, 115] on span "Previous month" at bounding box center [413, 112] width 14 height 14
click at [415, 114] on span "Previous month" at bounding box center [413, 112] width 14 height 14
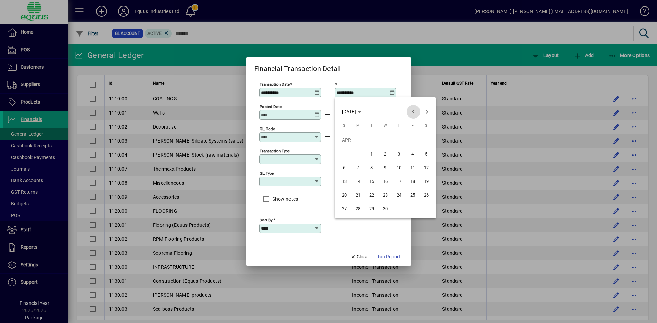
click at [416, 114] on span "Previous month" at bounding box center [413, 112] width 14 height 14
click at [418, 114] on span "Previous month" at bounding box center [413, 112] width 14 height 14
click at [412, 196] on span "28" at bounding box center [412, 195] width 12 height 12
type input "**********"
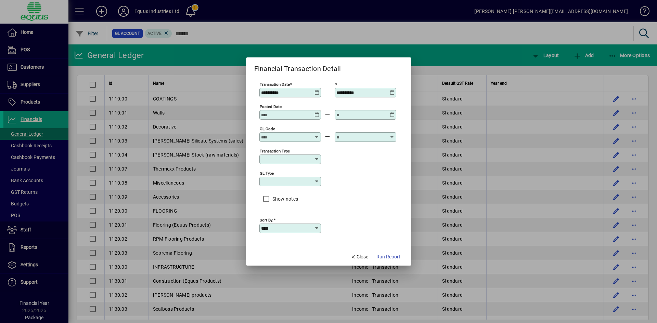
click at [278, 136] on input "GL code" at bounding box center [286, 136] width 50 height 5
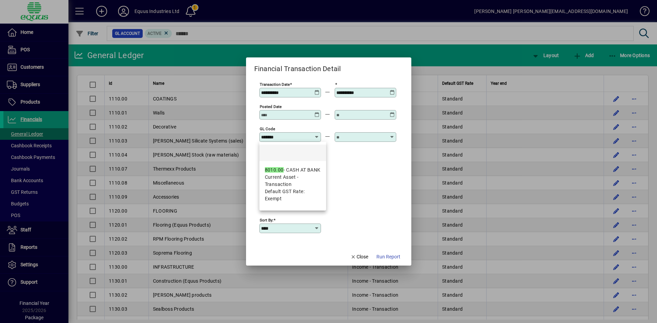
type input "*******"
click at [351, 140] on div at bounding box center [366, 137] width 62 height 10
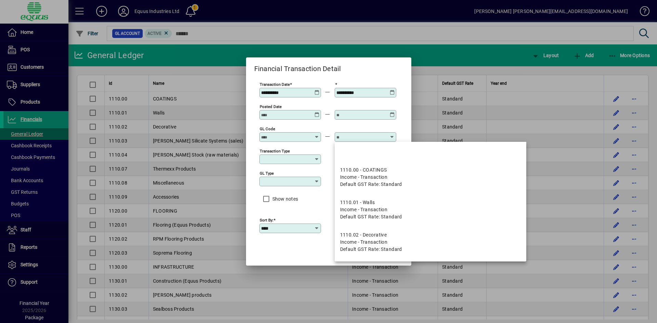
click at [280, 134] on div "GL code" at bounding box center [290, 137] width 62 height 10
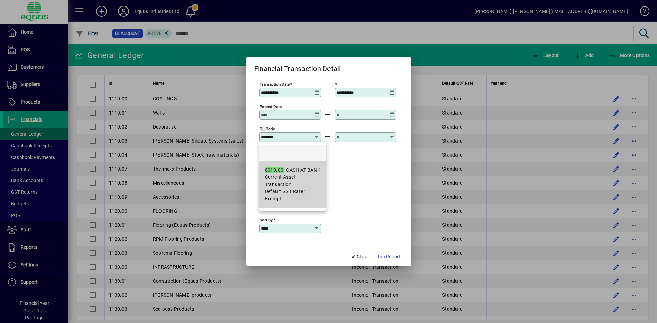
click at [291, 168] on div "8010.00 - CASH AT BANK" at bounding box center [293, 170] width 56 height 7
type input "**********"
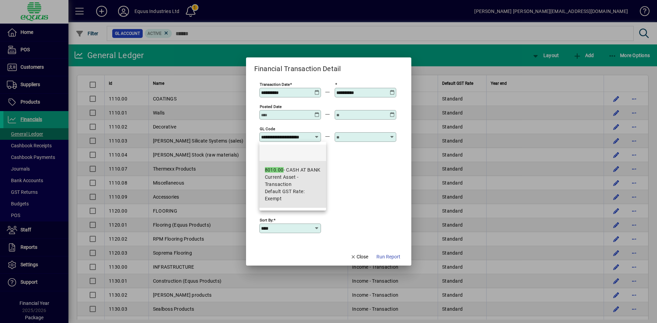
scroll to position [0, 6]
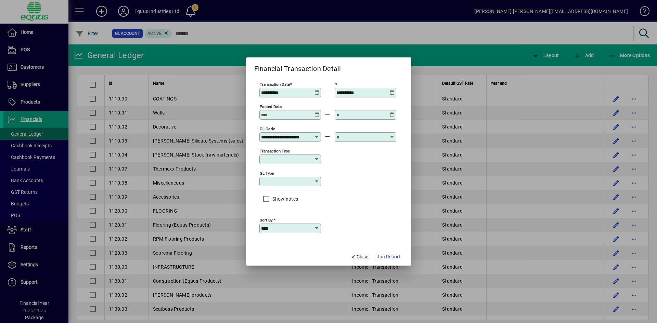
click at [352, 140] on div at bounding box center [366, 137] width 62 height 10
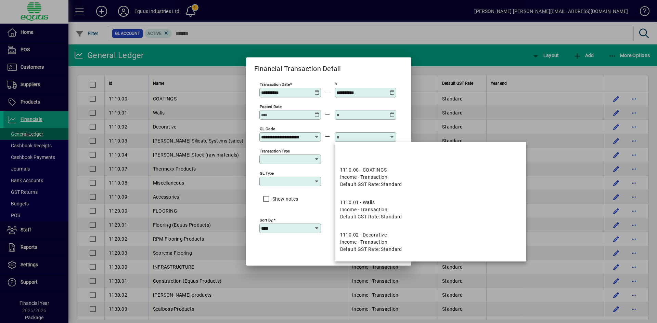
scroll to position [0, 0]
type input "*****"
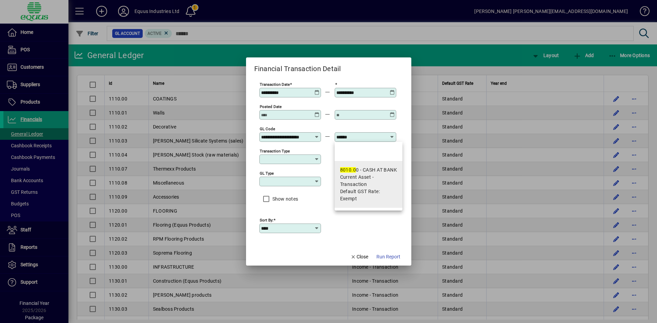
click at [349, 178] on span "Current Asset - Transaction" at bounding box center [368, 181] width 57 height 14
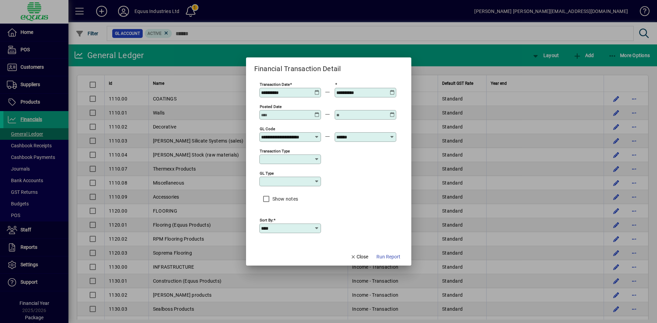
type input "**********"
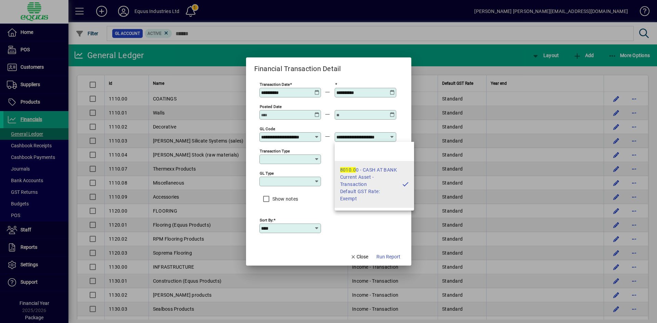
scroll to position [0, 6]
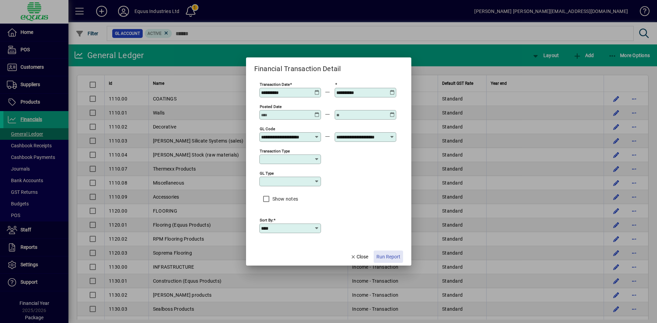
click at [386, 256] on span "Run Report" at bounding box center [388, 256] width 24 height 7
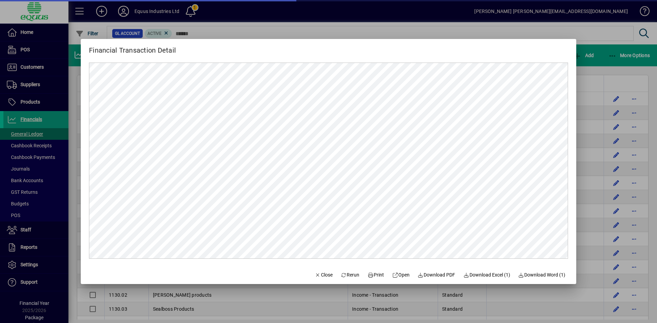
scroll to position [0, 0]
click at [318, 280] on span "button" at bounding box center [323, 275] width 23 height 16
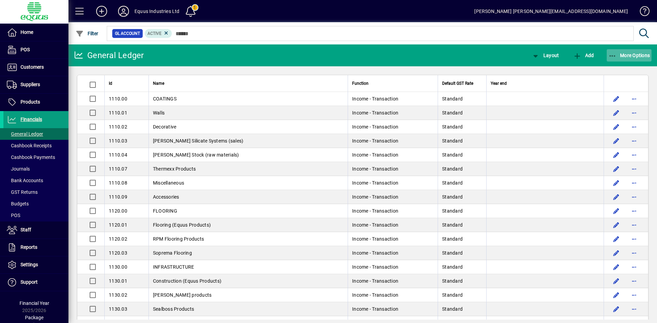
click at [628, 56] on span "More Options" at bounding box center [629, 55] width 42 height 5
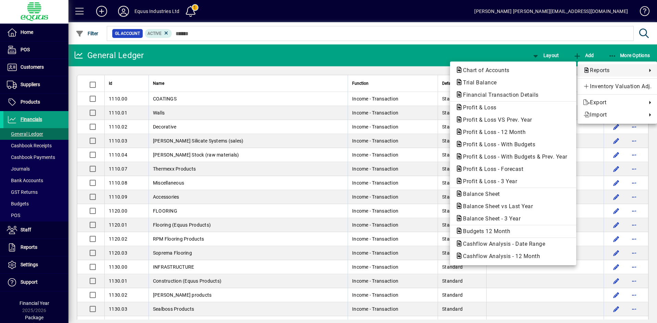
click at [606, 71] on span "Reports" at bounding box center [613, 70] width 60 height 8
click at [501, 98] on span "Financial Transaction Details" at bounding box center [498, 95] width 87 height 6
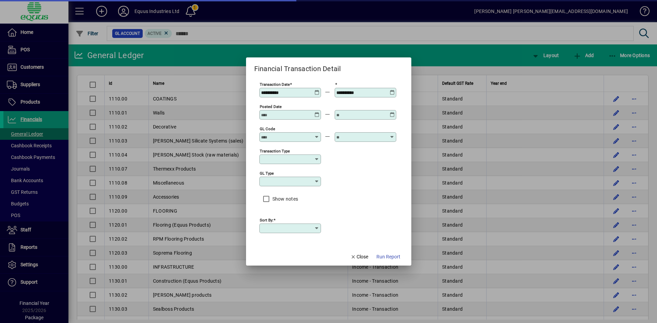
type input "****"
click at [316, 95] on div "**********" at bounding box center [290, 93] width 62 height 10
click at [316, 90] on icon at bounding box center [316, 90] width 5 height 0
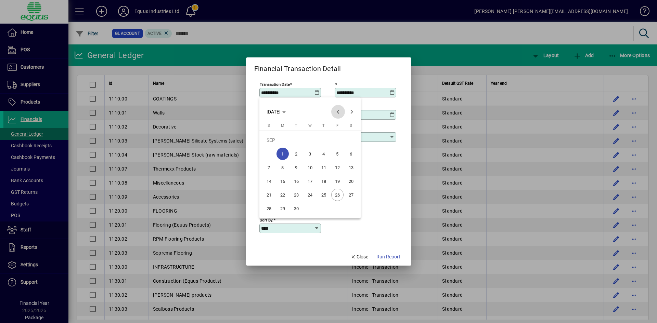
click at [340, 114] on span "Previous month" at bounding box center [338, 112] width 14 height 14
click at [338, 114] on span "Previous month" at bounding box center [338, 112] width 14 height 14
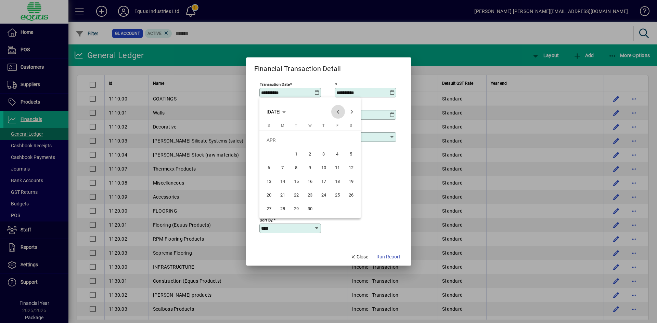
click at [335, 114] on span "Previous month" at bounding box center [338, 112] width 14 height 14
click at [352, 142] on span "1" at bounding box center [351, 140] width 12 height 12
type input "**********"
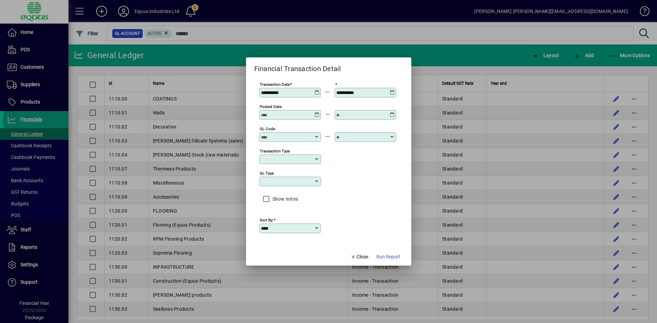
click at [390, 90] on icon at bounding box center [392, 90] width 5 height 0
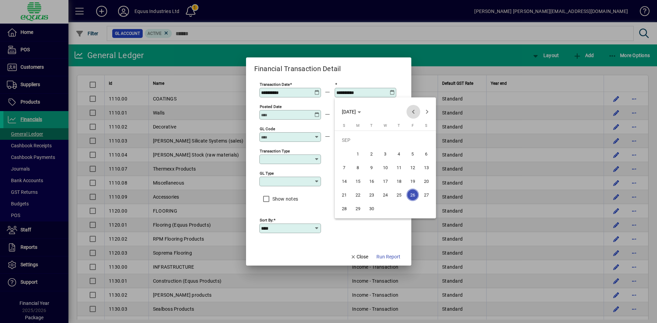
click at [413, 115] on span "Previous month" at bounding box center [413, 112] width 14 height 14
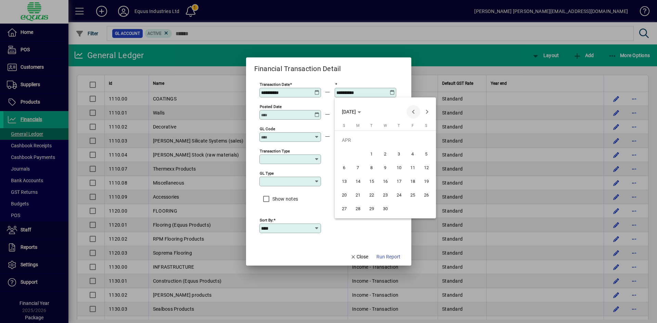
click at [413, 112] on span "Previous month" at bounding box center [413, 112] width 14 height 14
click at [358, 208] on span "31" at bounding box center [358, 208] width 12 height 12
type input "**********"
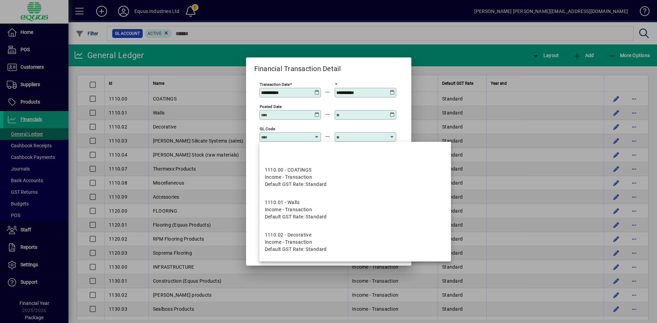
click at [273, 135] on input "GL code" at bounding box center [286, 136] width 50 height 5
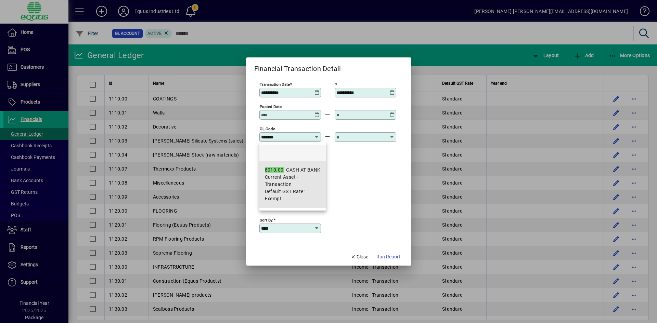
drag, startPoint x: 274, startPoint y: 172, endPoint x: 389, endPoint y: 136, distance: 121.1
click at [274, 172] on em "8010.00" at bounding box center [274, 169] width 19 height 5
type input "**********"
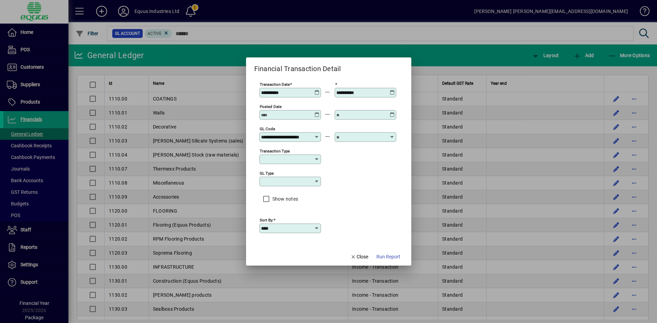
click at [355, 139] on input "text" at bounding box center [361, 136] width 50 height 5
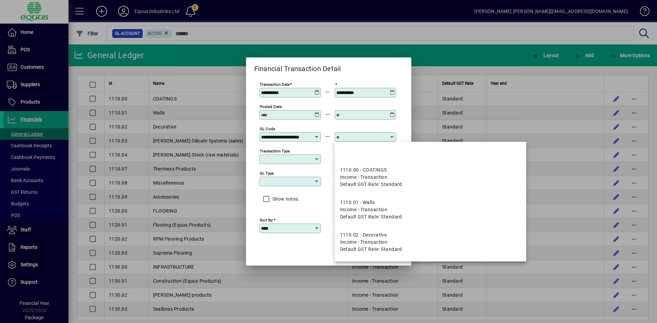
scroll to position [0, 0]
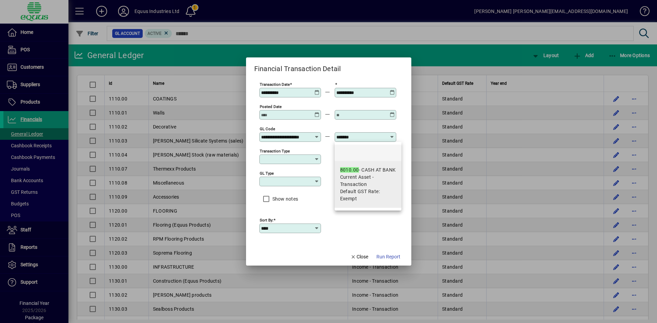
click at [354, 171] on em "8010.00" at bounding box center [349, 169] width 19 height 5
type input "**********"
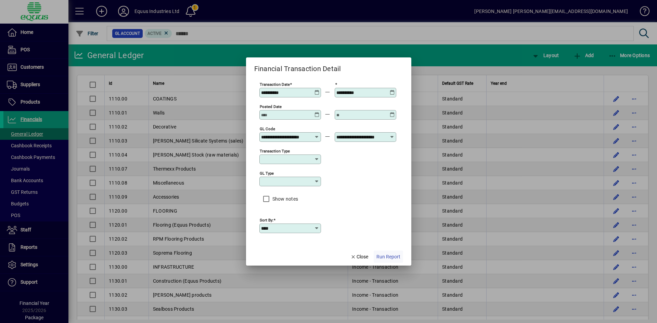
click at [390, 258] on span "Run Report" at bounding box center [388, 256] width 24 height 7
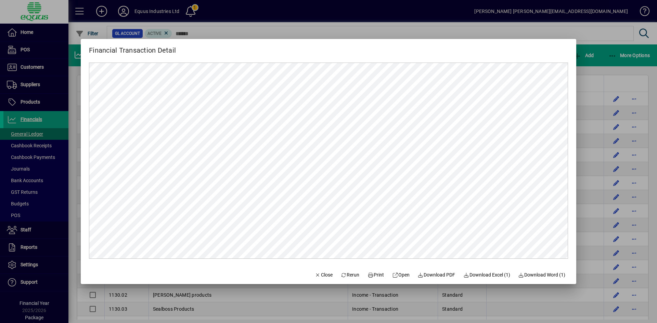
scroll to position [0, 0]
drag, startPoint x: 463, startPoint y: 43, endPoint x: 194, endPoint y: 41, distance: 269.5
click at [188, 42] on div "Financial Transaction Detail" at bounding box center [328, 47] width 495 height 17
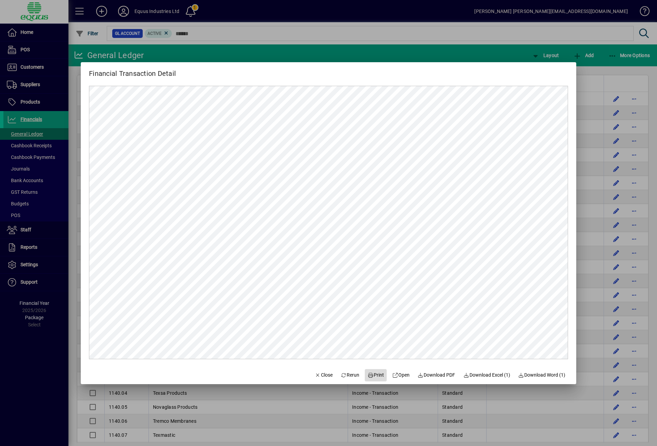
click at [373, 323] on span at bounding box center [376, 375] width 22 height 16
click at [316, 323] on span "Close" at bounding box center [324, 375] width 18 height 7
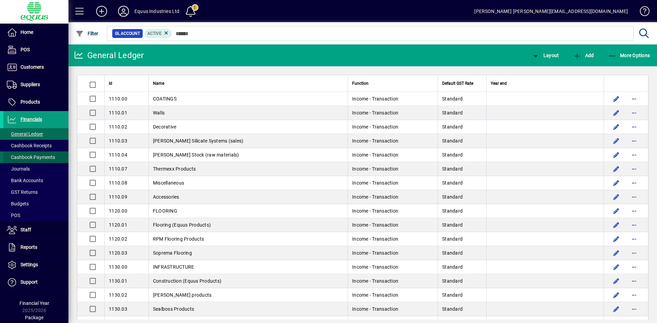
click at [45, 159] on span "Cashbook Payments" at bounding box center [31, 157] width 48 height 5
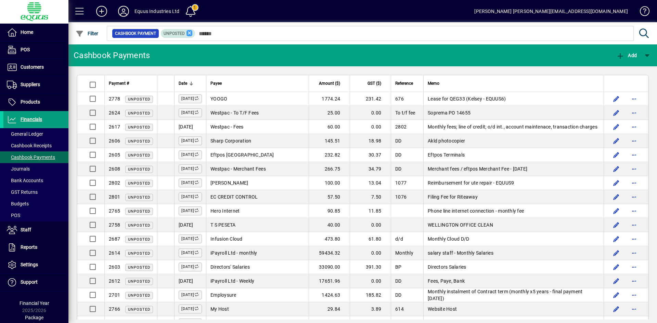
click at [189, 33] on icon at bounding box center [189, 33] width 6 height 6
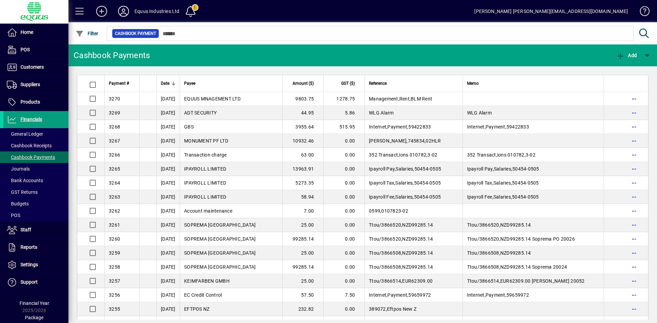
click at [175, 87] on div "Date" at bounding box center [168, 84] width 15 height 8
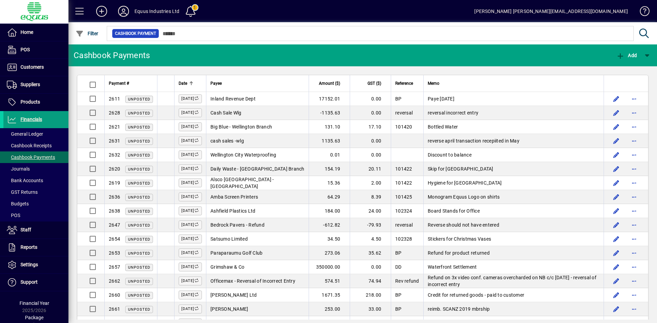
click at [193, 81] on div "Date" at bounding box center [190, 84] width 23 height 8
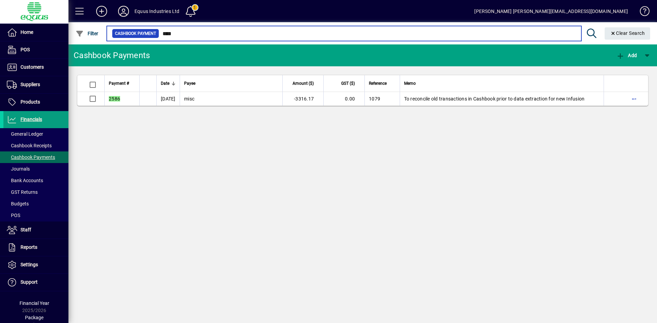
type input "****"
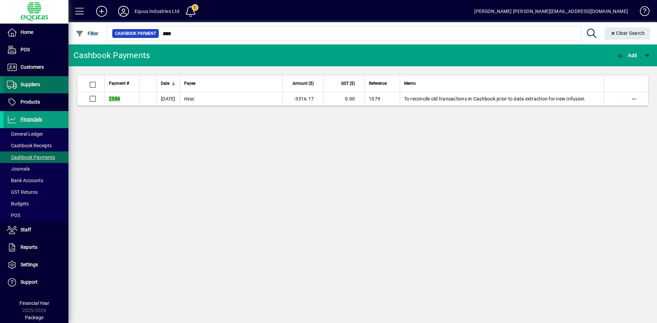
click at [36, 86] on span "Suppliers" at bounding box center [30, 84] width 19 height 5
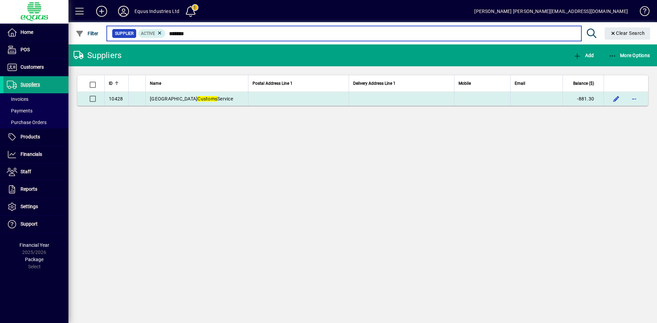
type input "*******"
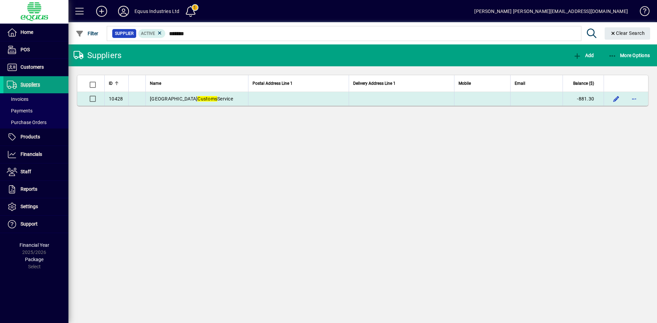
click at [212, 100] on span "New Zealand Customs Service" at bounding box center [191, 98] width 83 height 5
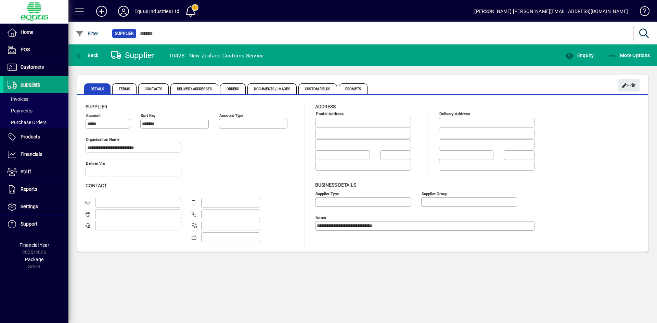
type input "**********"
click at [621, 53] on span "More Options" at bounding box center [629, 55] width 42 height 5
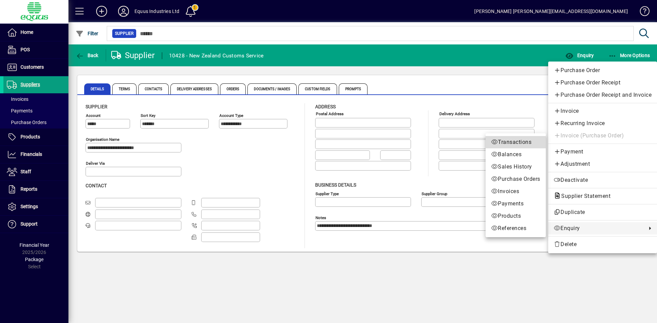
click at [515, 142] on span "Transactions" at bounding box center [515, 142] width 49 height 8
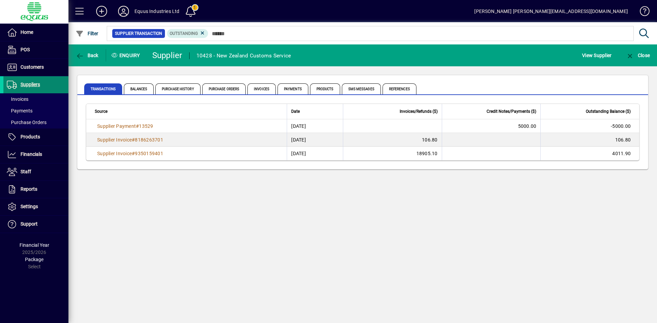
click at [37, 81] on span "Suppliers" at bounding box center [21, 85] width 37 height 8
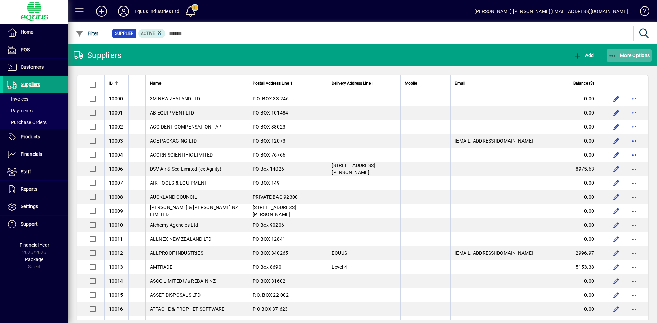
click at [626, 55] on span "More Options" at bounding box center [629, 55] width 42 height 5
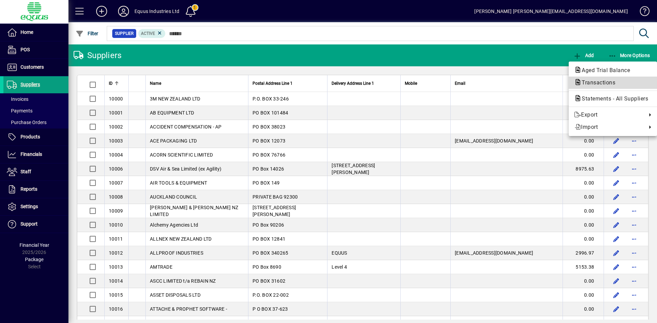
click at [614, 84] on span "Transactions" at bounding box center [596, 82] width 44 height 6
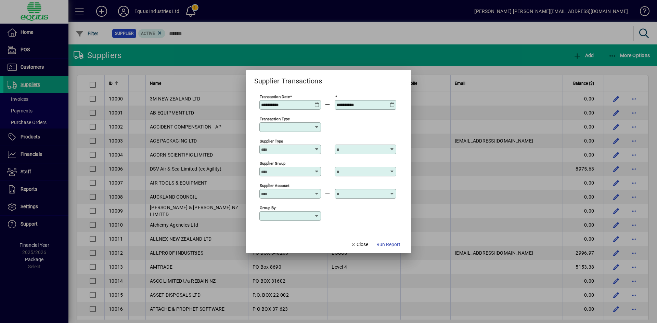
click at [318, 102] on icon at bounding box center [316, 102] width 5 height 0
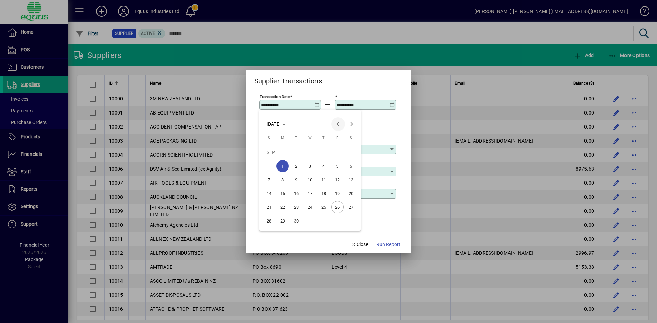
click at [337, 125] on span "Previous month" at bounding box center [338, 124] width 14 height 14
click at [338, 125] on span "Previous month" at bounding box center [338, 124] width 14 height 14
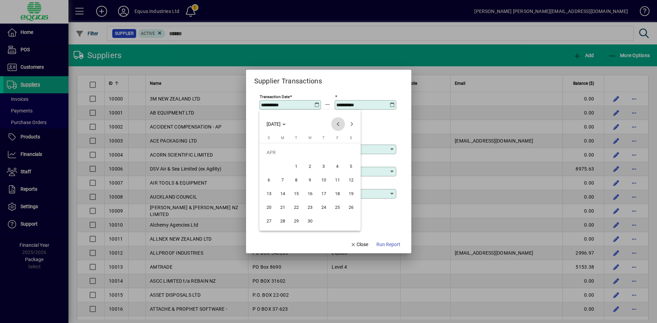
click at [339, 125] on span "Previous month" at bounding box center [338, 124] width 14 height 14
click at [341, 125] on span "Previous month" at bounding box center [338, 124] width 14 height 14
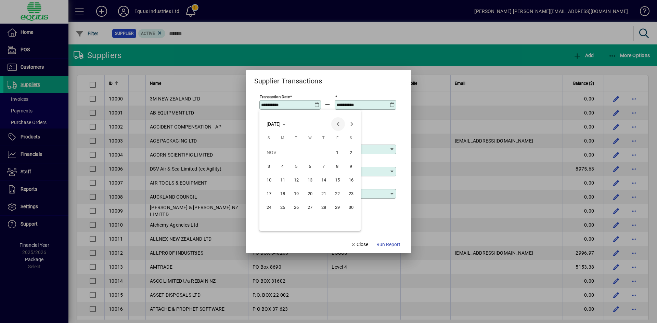
click at [341, 125] on span "Previous month" at bounding box center [338, 124] width 14 height 14
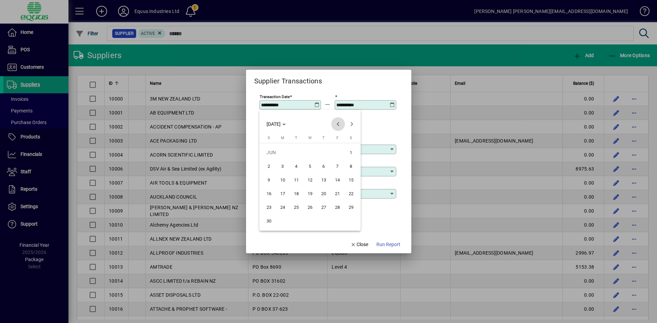
click at [341, 125] on span "Previous month" at bounding box center [338, 124] width 14 height 14
click at [288, 167] on span "1" at bounding box center [282, 166] width 12 height 12
type input "**********"
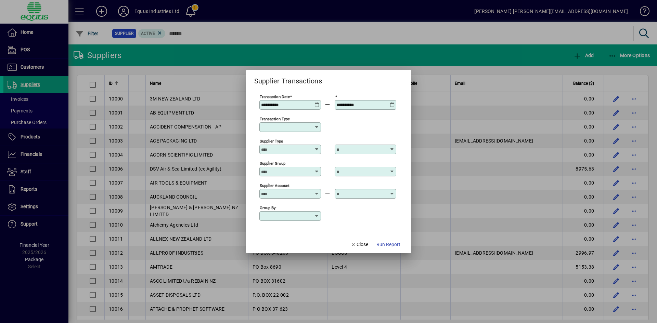
drag, startPoint x: 395, startPoint y: 102, endPoint x: 399, endPoint y: 101, distance: 4.2
click at [399, 101] on app-report-params-input "**********" at bounding box center [328, 160] width 149 height 135
click at [393, 102] on icon at bounding box center [392, 102] width 5 height 0
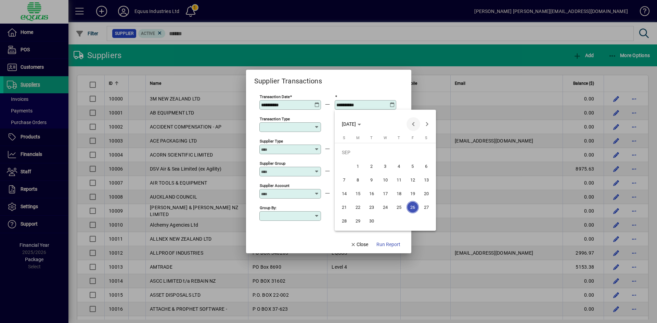
click at [414, 124] on span "Previous month" at bounding box center [413, 124] width 14 height 14
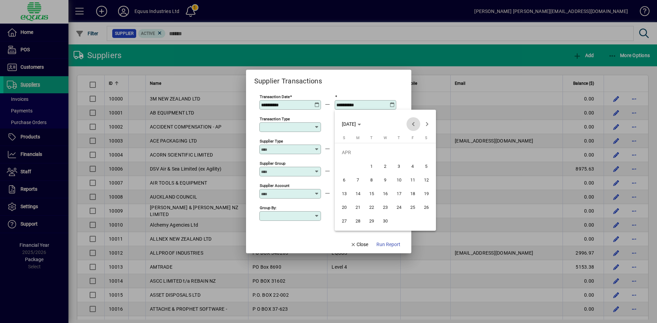
click at [414, 124] on span "Previous month" at bounding box center [413, 124] width 14 height 14
click at [359, 224] on span "31" at bounding box center [358, 221] width 12 height 12
type input "**********"
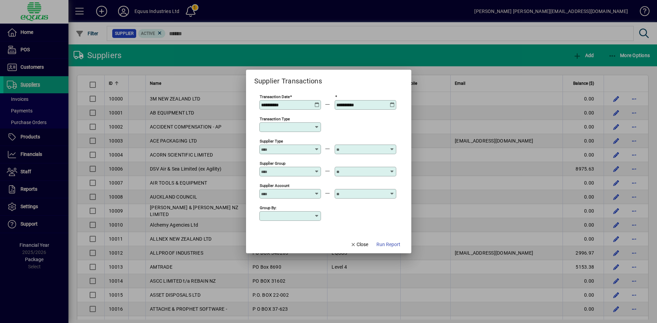
click at [291, 194] on input "Supplier Account" at bounding box center [286, 193] width 50 height 5
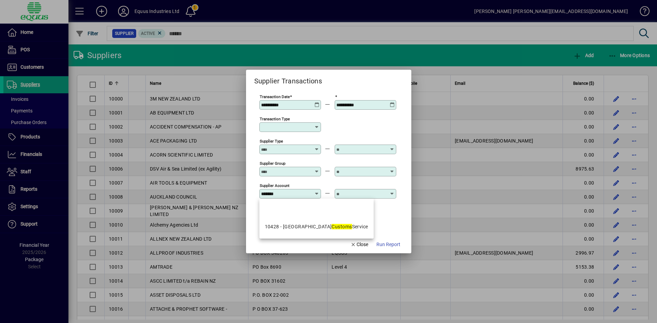
click at [331, 226] on em "Customs" at bounding box center [341, 226] width 20 height 5
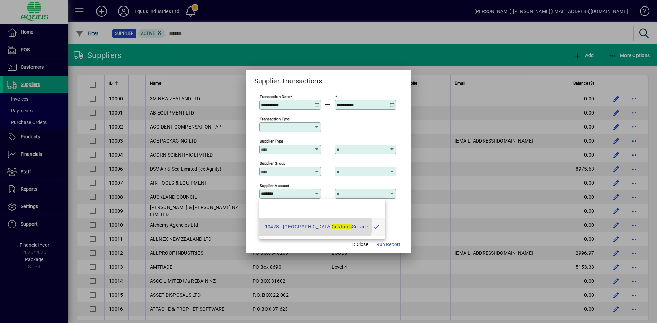
type input "**********"
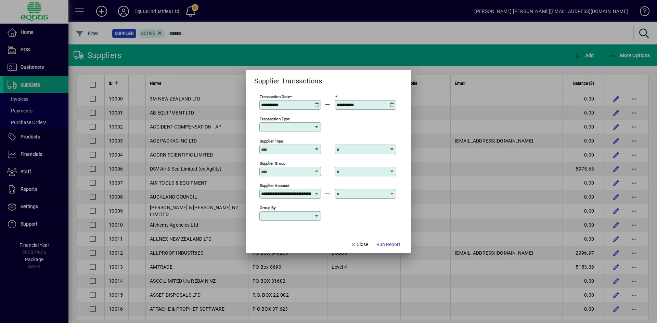
drag, startPoint x: 353, startPoint y: 191, endPoint x: 354, endPoint y: 196, distance: 5.0
click at [353, 192] on div at bounding box center [366, 194] width 62 height 10
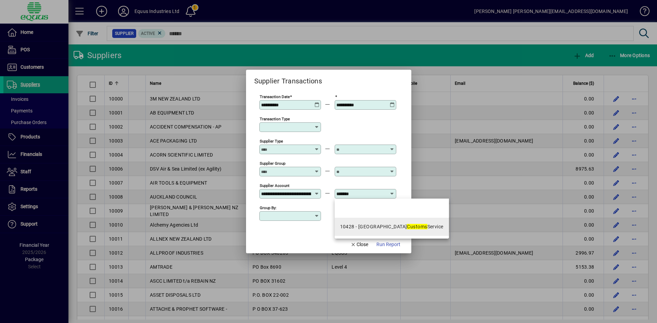
click at [366, 227] on div "10428 - New Zealand Customs Service" at bounding box center [391, 226] width 103 height 7
type input "**********"
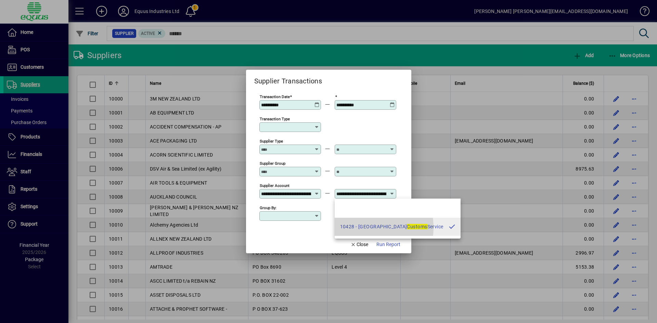
scroll to position [0, 36]
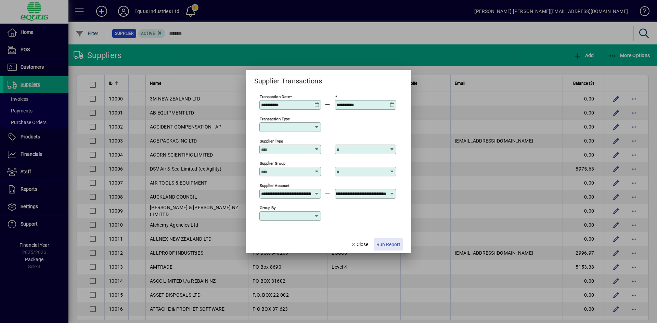
click at [391, 242] on span "Run Report" at bounding box center [388, 244] width 24 height 7
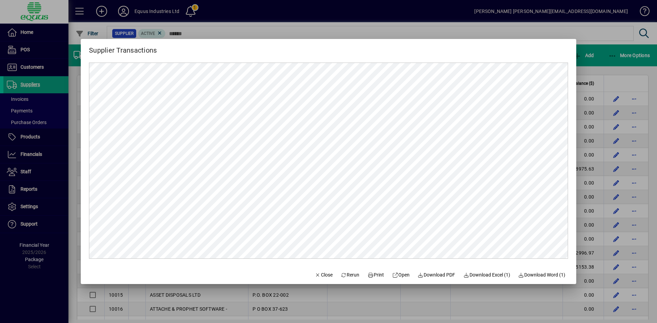
scroll to position [0, 0]
click at [369, 277] on span "Print" at bounding box center [375, 275] width 16 height 7
click at [316, 277] on span "Close" at bounding box center [324, 275] width 18 height 7
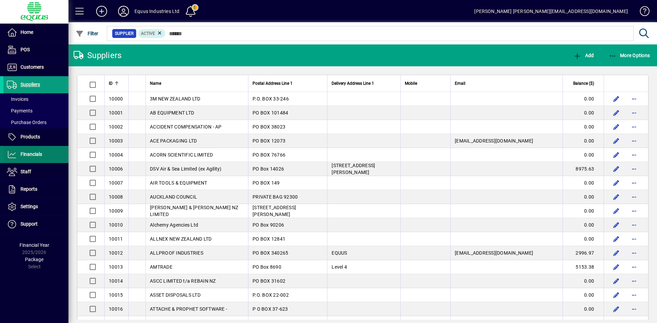
click at [33, 156] on span "Financials" at bounding box center [32, 154] width 22 height 5
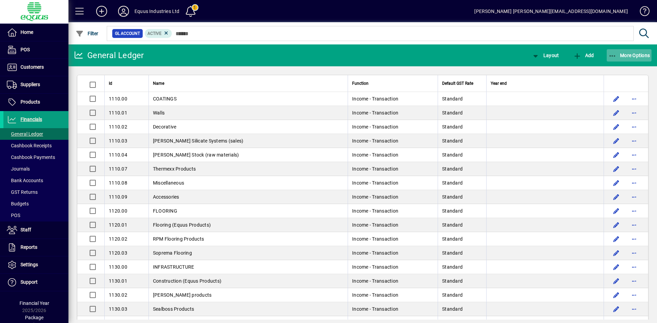
click at [626, 54] on span "More Options" at bounding box center [629, 55] width 42 height 5
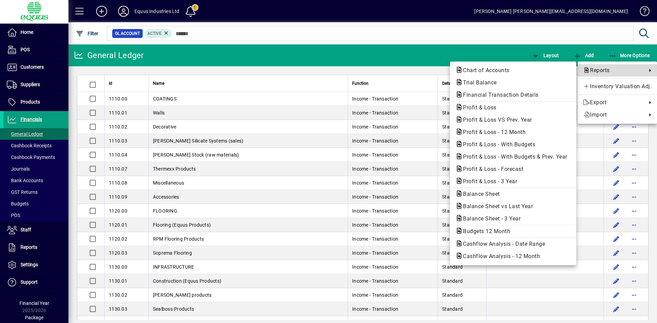
click at [594, 70] on span "Reports" at bounding box center [613, 70] width 60 height 8
click at [498, 94] on span "Financial Transaction Details" at bounding box center [498, 95] width 87 height 6
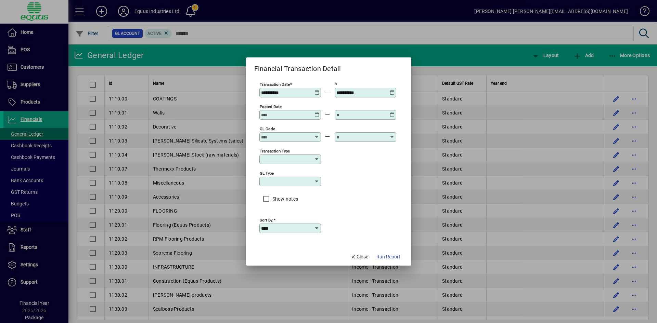
click at [315, 90] on icon at bounding box center [316, 90] width 5 height 0
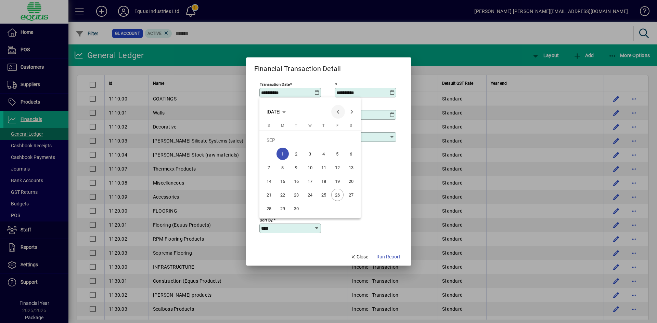
click at [338, 112] on span "Previous month" at bounding box center [338, 112] width 14 height 14
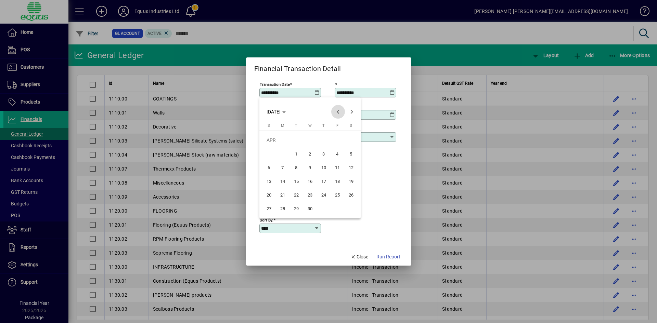
click at [338, 112] on span "Previous month" at bounding box center [338, 112] width 14 height 14
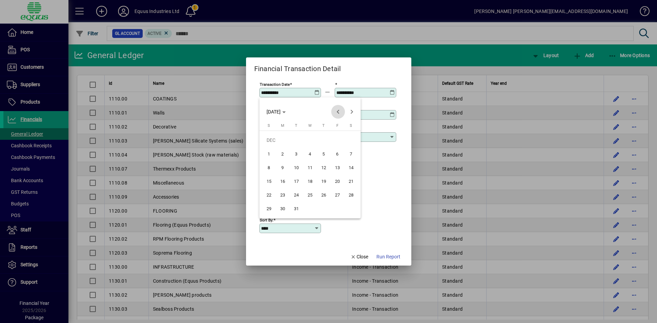
click at [338, 112] on span "Previous month" at bounding box center [338, 112] width 14 height 14
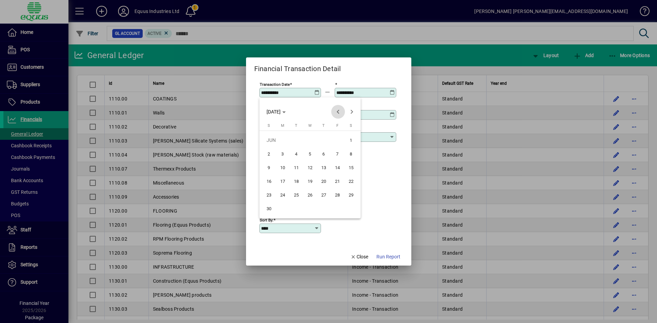
click at [338, 112] on span "Previous month" at bounding box center [338, 112] width 14 height 14
click at [272, 211] on span "31" at bounding box center [269, 208] width 12 height 12
type input "**********"
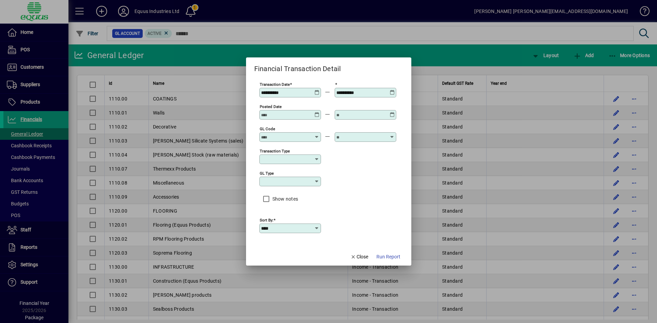
click at [390, 90] on icon at bounding box center [392, 90] width 5 height 0
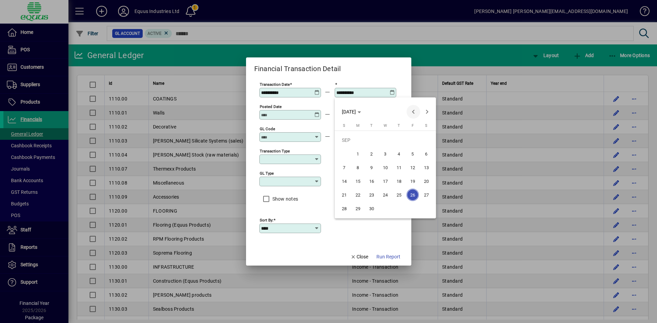
click at [413, 114] on span "Previous month" at bounding box center [413, 112] width 14 height 14
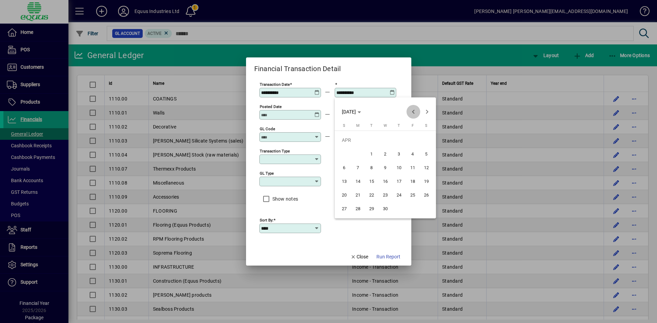
click at [413, 114] on span "Previous month" at bounding box center [413, 112] width 14 height 14
click at [358, 210] on span "31" at bounding box center [358, 208] width 12 height 12
type input "**********"
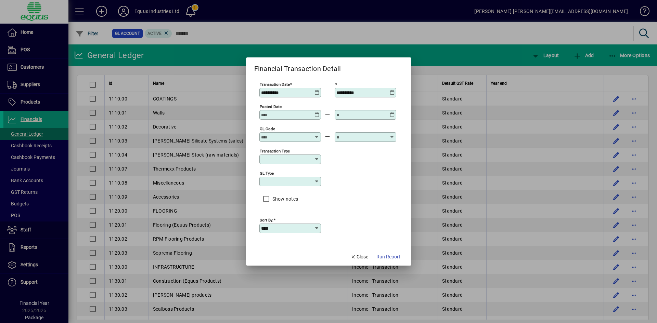
click at [278, 136] on input "GL code" at bounding box center [286, 136] width 50 height 5
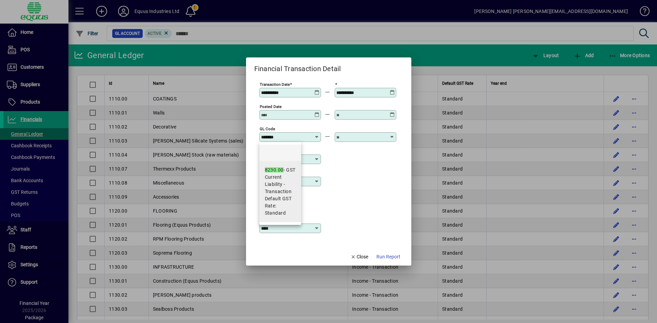
click at [268, 171] on em "8230.00" at bounding box center [274, 169] width 19 height 5
type input "**********"
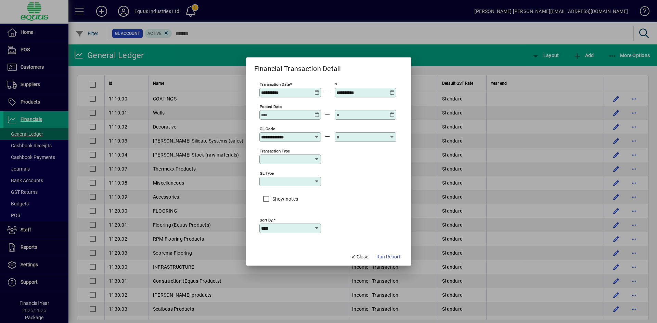
click at [352, 137] on input "text" at bounding box center [361, 136] width 50 height 5
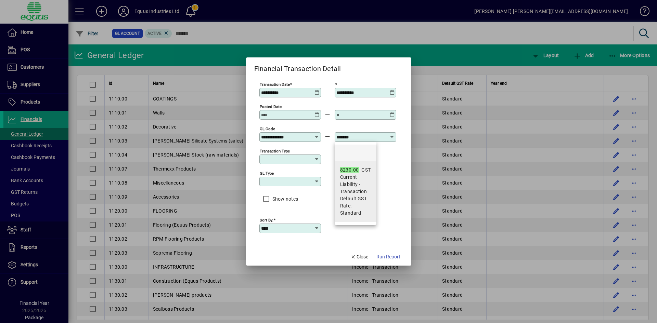
click at [343, 169] on em "8230.00" at bounding box center [349, 169] width 19 height 5
type input "**********"
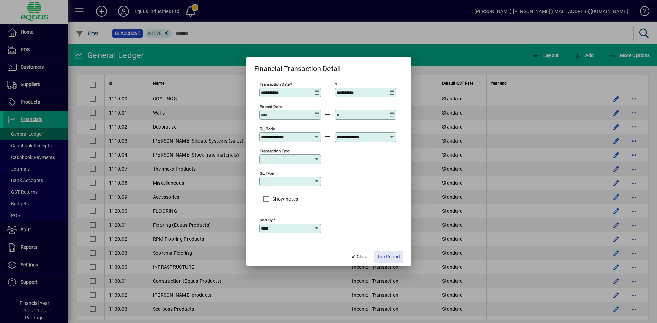
click at [386, 258] on span "Run Report" at bounding box center [388, 256] width 24 height 7
